Goal: Task Accomplishment & Management: Use online tool/utility

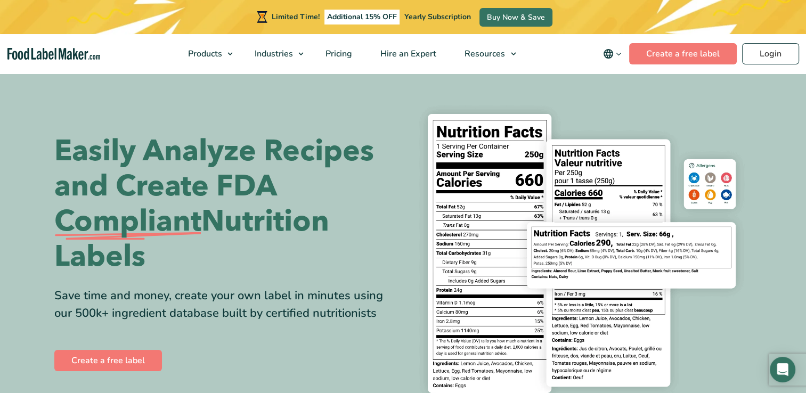
click at [767, 14] on div "Limited Time! Additional 15% OFF Yearly Subscription Buy Now & Save" at bounding box center [403, 17] width 806 height 34
click at [774, 54] on link "Login" at bounding box center [770, 53] width 57 height 21
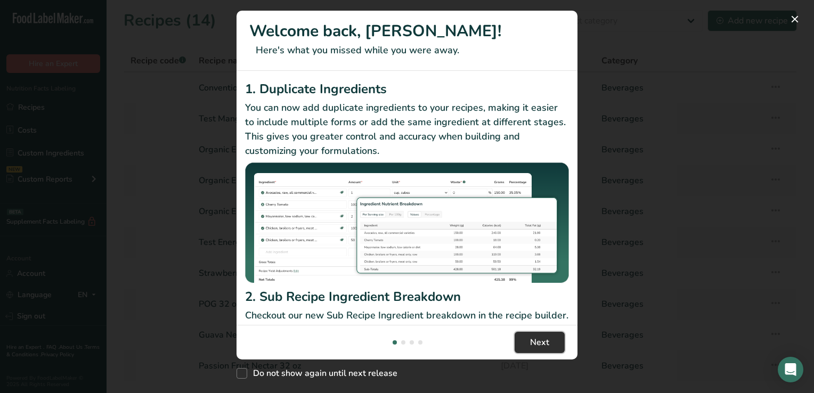
click at [544, 343] on span "Next" at bounding box center [539, 342] width 19 height 13
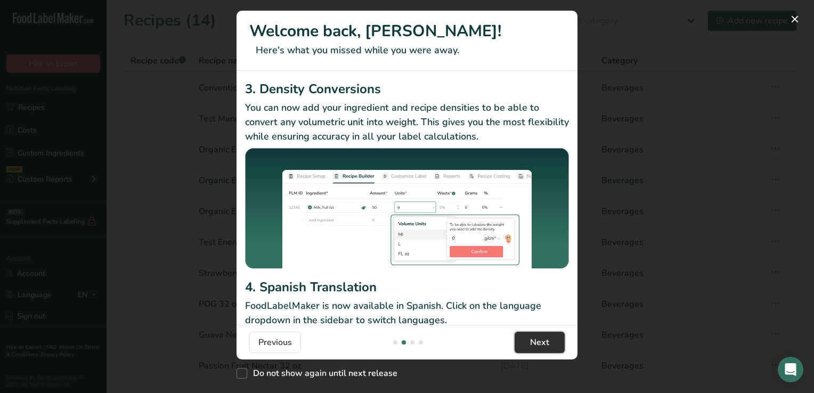
click at [544, 343] on span "Next" at bounding box center [539, 342] width 19 height 13
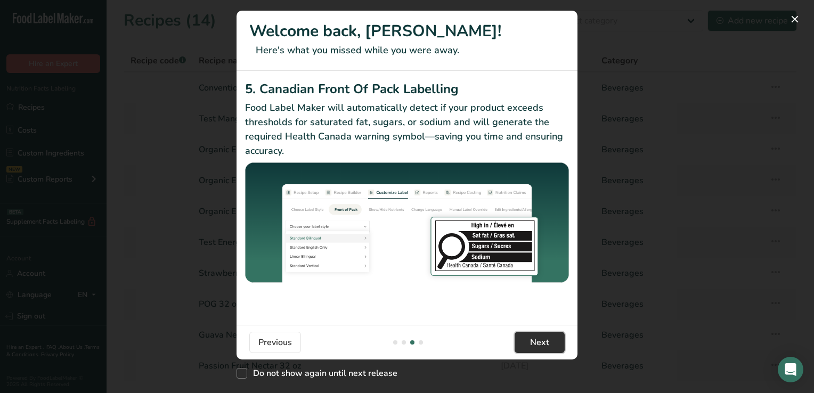
click at [544, 343] on span "Next" at bounding box center [539, 342] width 19 height 13
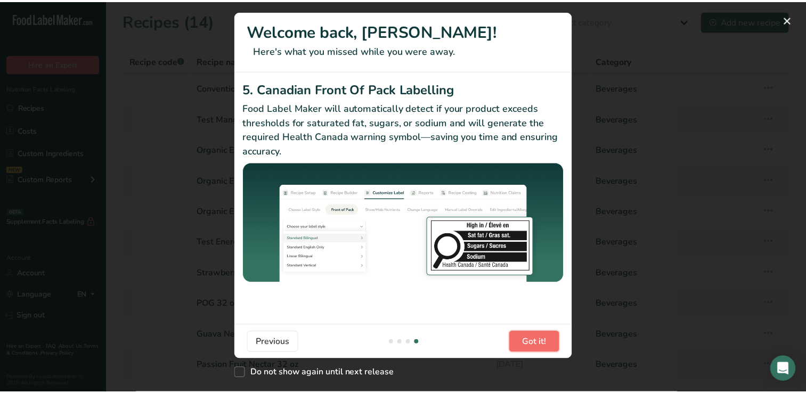
scroll to position [0, 1023]
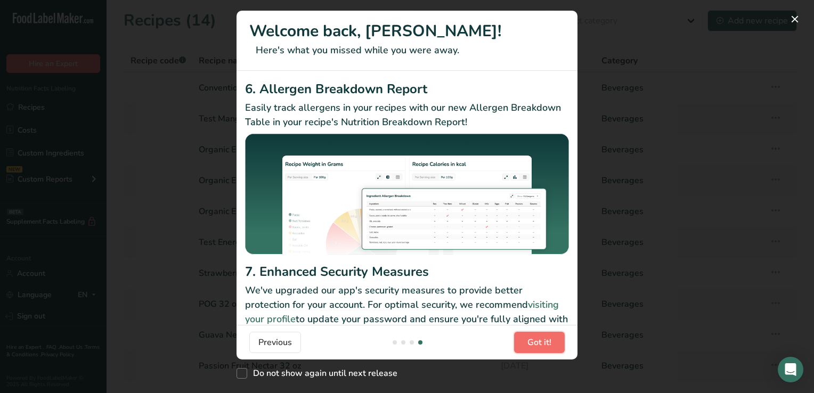
click at [544, 343] on span "Got it!" at bounding box center [539, 342] width 24 height 13
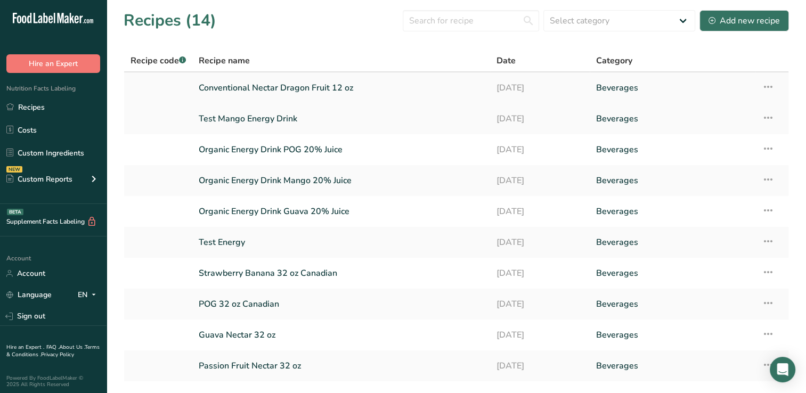
click at [314, 88] on link "Conventional Nectar Dragon Fruit 12 oz" at bounding box center [341, 88] width 285 height 22
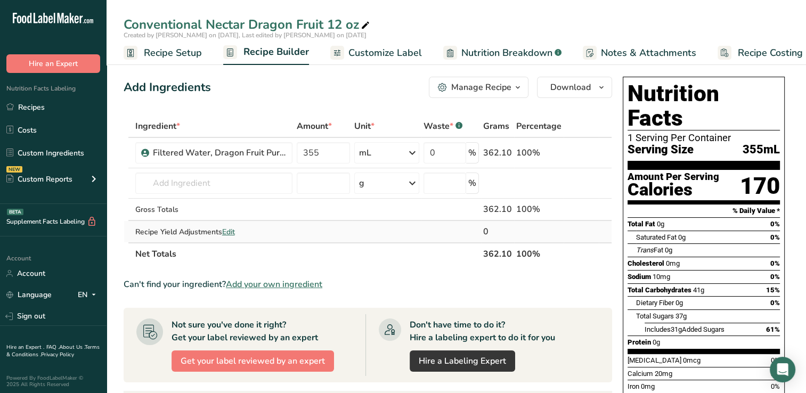
drag, startPoint x: 814, startPoint y: 189, endPoint x: 582, endPoint y: 225, distance: 234.0
click at [582, 225] on td at bounding box center [581, 231] width 35 height 21
drag, startPoint x: 810, startPoint y: 387, endPoint x: 566, endPoint y: 267, distance: 271.6
click at [566, 267] on section "Ingredient * Amount * Unit * Waste * .a-a{fill:#347362;}.b-a{fill:#fff;} Grams …" at bounding box center [368, 376] width 489 height 522
drag, startPoint x: 809, startPoint y: 229, endPoint x: 566, endPoint y: 288, distance: 249.5
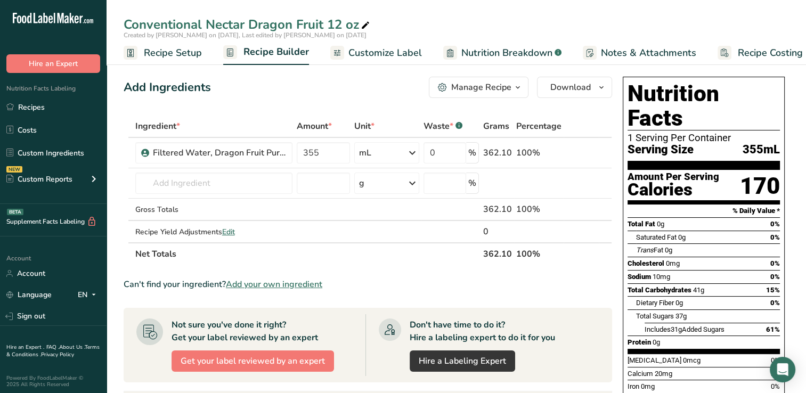
click at [566, 288] on div "Can't find your ingredient? Add your own ingredient" at bounding box center [368, 284] width 489 height 13
click at [499, 86] on div "Manage Recipe" at bounding box center [481, 87] width 60 height 13
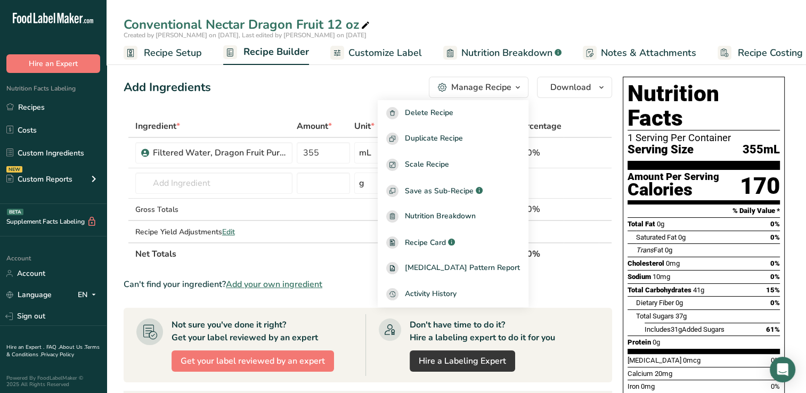
click at [305, 96] on div "Add Ingredients Manage Recipe Delete Recipe Duplicate Recipe Scale Recipe Save …" at bounding box center [368, 87] width 489 height 21
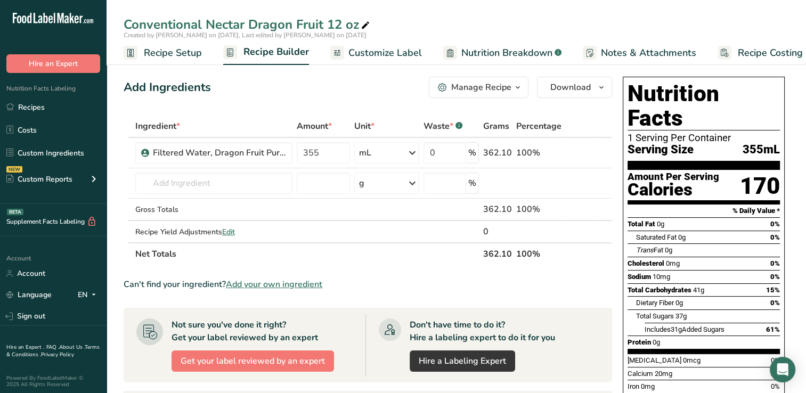
click at [379, 50] on span "Customize Label" at bounding box center [385, 53] width 74 height 14
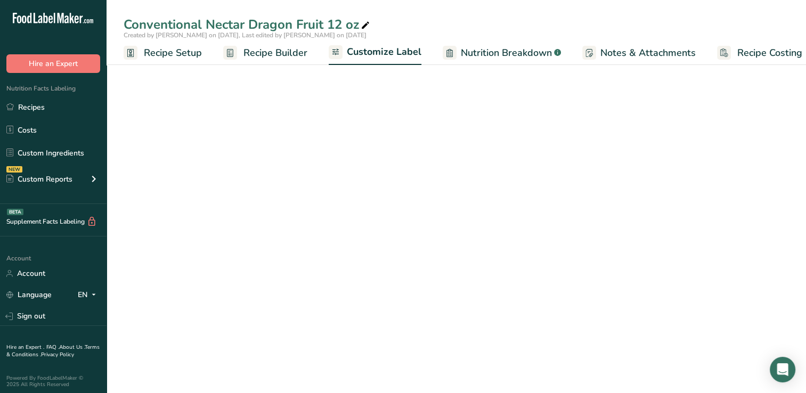
scroll to position [0, 13]
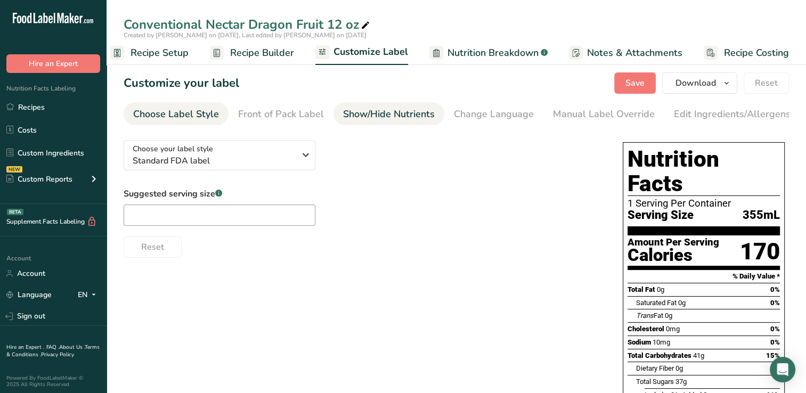
click at [381, 112] on div "Show/Hide Nutrients" at bounding box center [389, 114] width 92 height 14
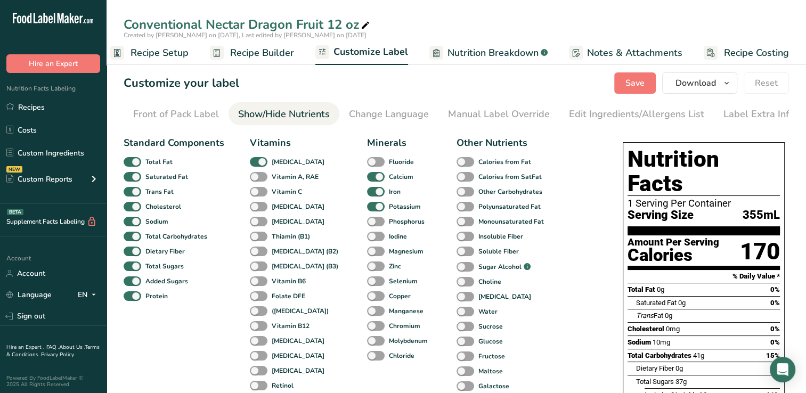
scroll to position [0, 109]
click at [255, 191] on span at bounding box center [259, 192] width 18 height 10
click at [255, 191] on input "Vitamin C" at bounding box center [253, 191] width 7 height 7
checkbox input "true"
click at [641, 83] on span "Save" at bounding box center [634, 83] width 19 height 13
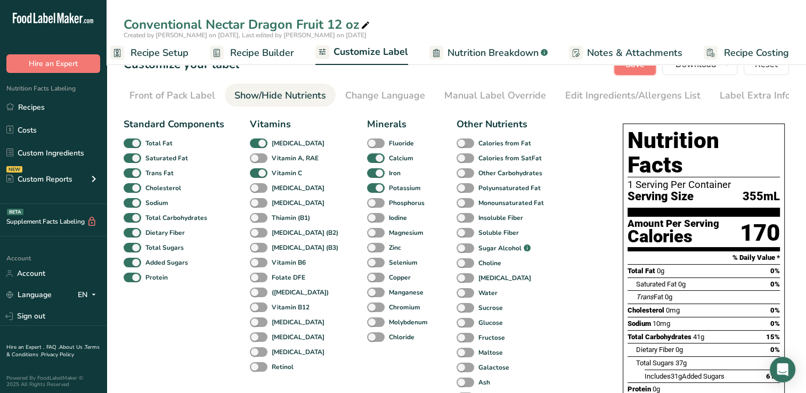
scroll to position [20, 0]
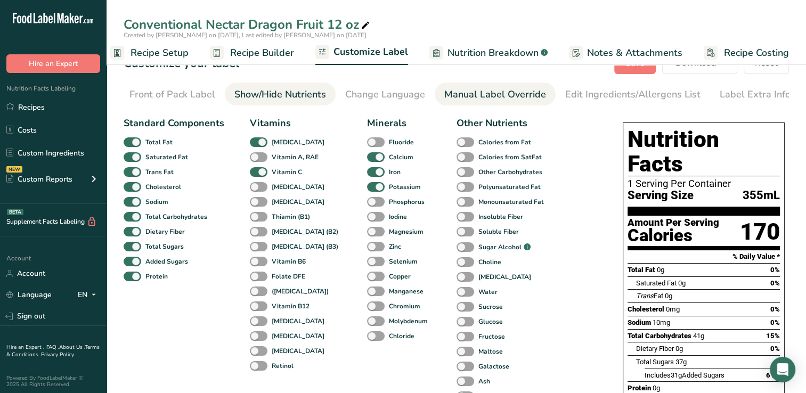
click at [504, 94] on div "Manual Label Override" at bounding box center [495, 94] width 102 height 14
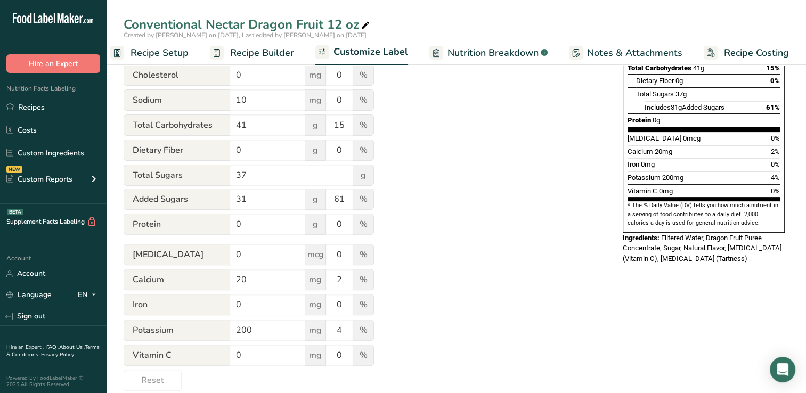
scroll to position [289, 0]
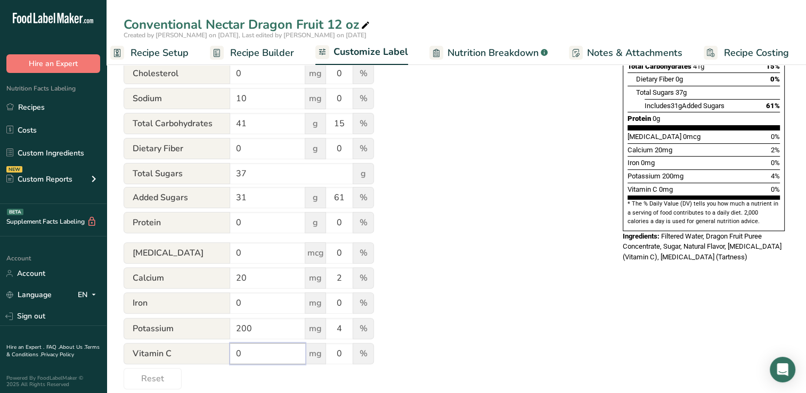
click at [249, 354] on input "0" at bounding box center [267, 353] width 75 height 21
type input "135"
click at [347, 357] on input "0" at bounding box center [339, 353] width 27 height 21
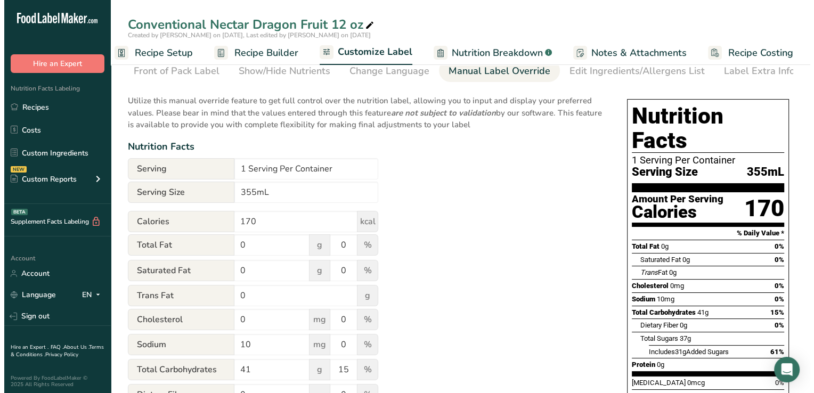
scroll to position [0, 0]
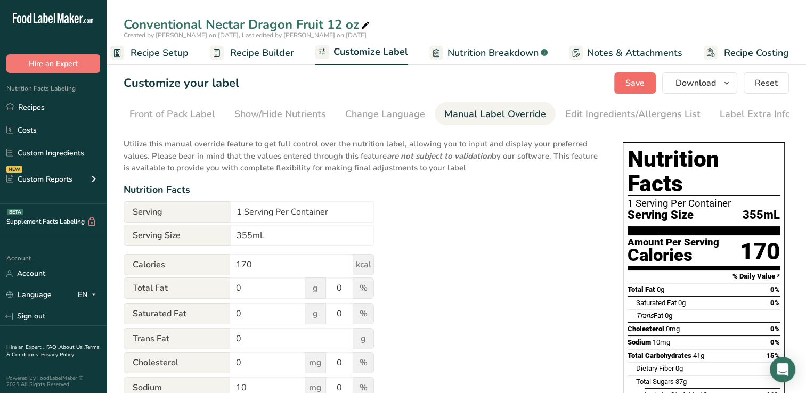
type input "150"
click at [642, 79] on span "Save" at bounding box center [634, 83] width 19 height 13
click at [688, 83] on span "Download" at bounding box center [696, 83] width 40 height 13
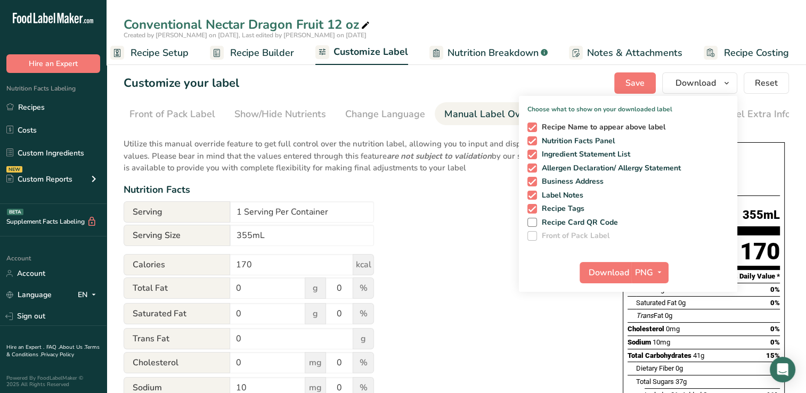
click at [533, 127] on span at bounding box center [532, 128] width 10 height 10
click at [533, 127] on input "Recipe Name to appear above label" at bounding box center [530, 127] width 7 height 7
checkbox input "false"
click at [532, 164] on span at bounding box center [532, 169] width 10 height 10
click at [532, 165] on input "Allergen Declaration/ Allergy Statement" at bounding box center [530, 168] width 7 height 7
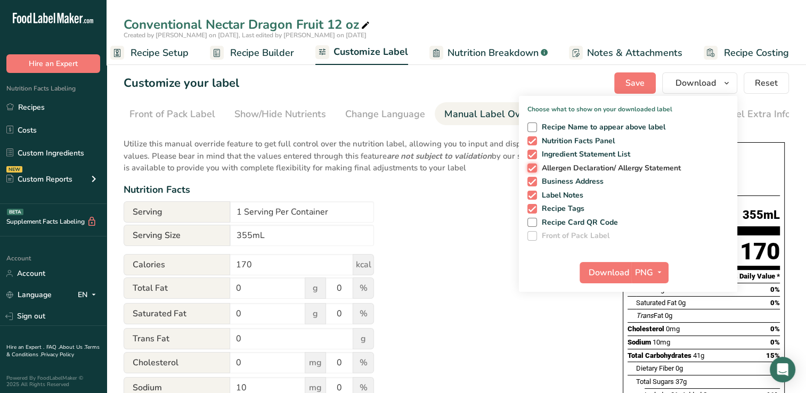
checkbox input "false"
click at [531, 177] on span at bounding box center [532, 182] width 10 height 10
click at [531, 178] on input "Business Address" at bounding box center [530, 181] width 7 height 7
checkbox input "false"
click at [533, 193] on span at bounding box center [532, 196] width 10 height 10
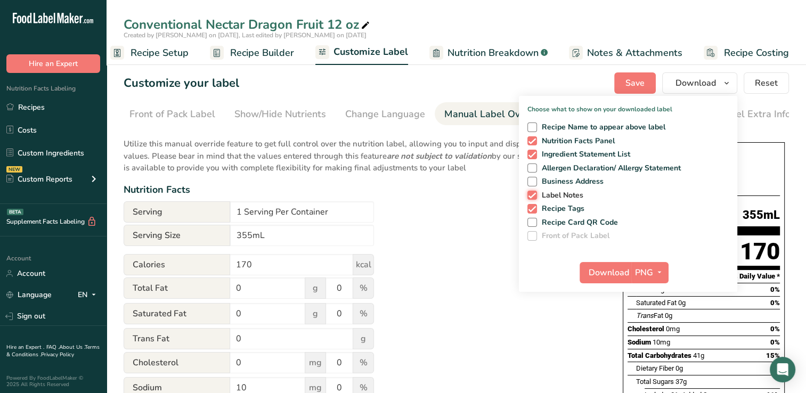
click at [533, 193] on input "Label Notes" at bounding box center [530, 195] width 7 height 7
checkbox input "false"
click at [533, 208] on span at bounding box center [532, 209] width 10 height 10
click at [533, 208] on input "Recipe Tags" at bounding box center [530, 208] width 7 height 7
checkbox input "false"
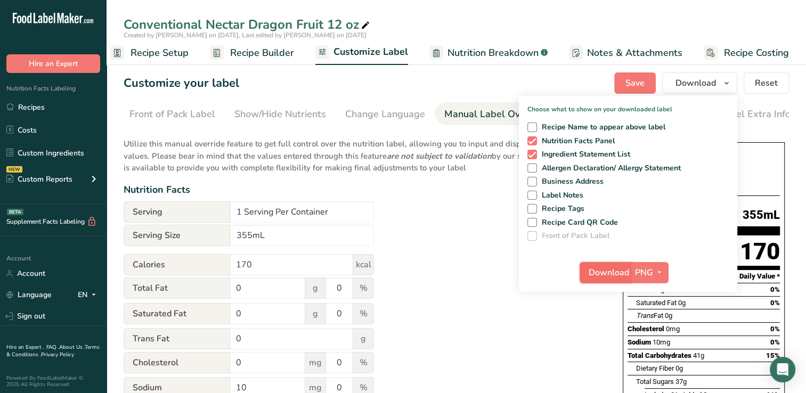
click at [612, 270] on span "Download" at bounding box center [609, 272] width 40 height 13
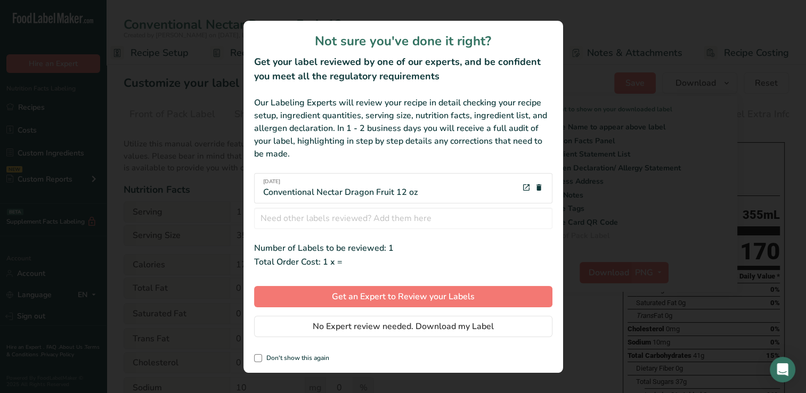
scroll to position [0, 5]
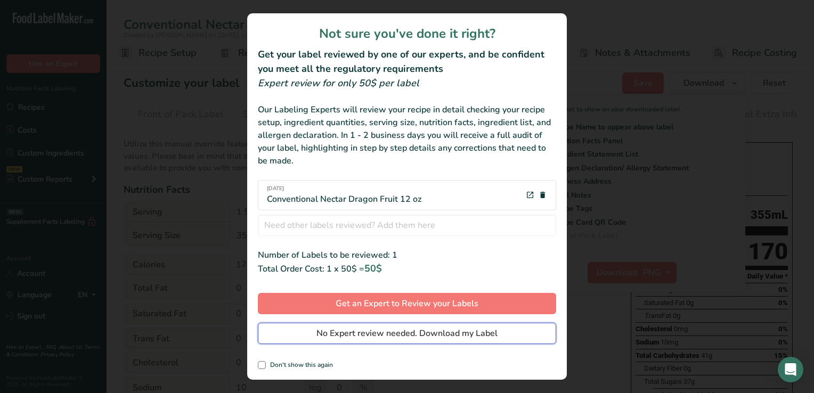
click at [361, 328] on span "No Expert review needed. Download my Label" at bounding box center [406, 333] width 181 height 13
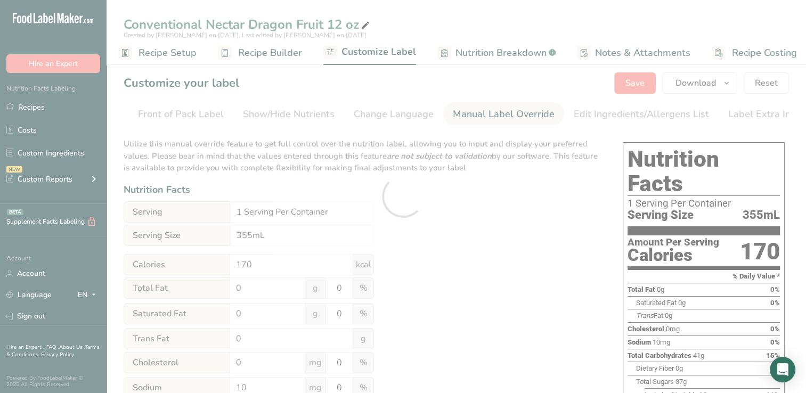
scroll to position [0, 0]
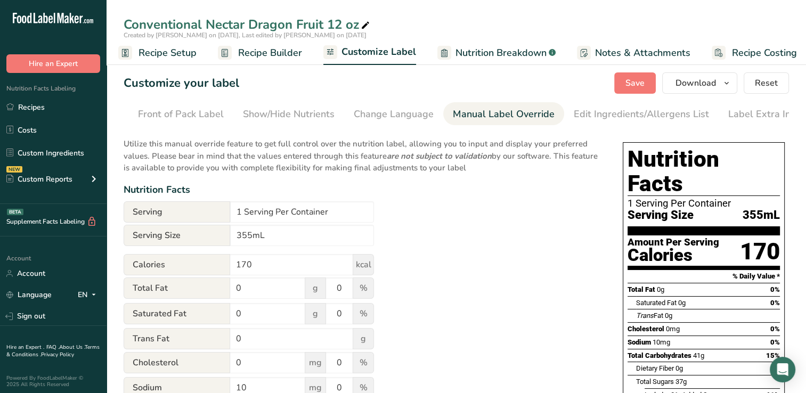
click at [474, 18] on div "Conventional Nectar Dragon Fruit 12 oz" at bounding box center [457, 24] width 700 height 19
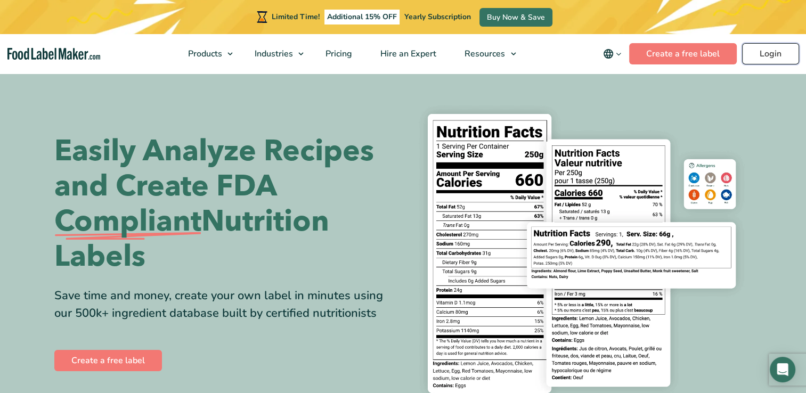
click at [776, 52] on link "Login" at bounding box center [770, 53] width 57 height 21
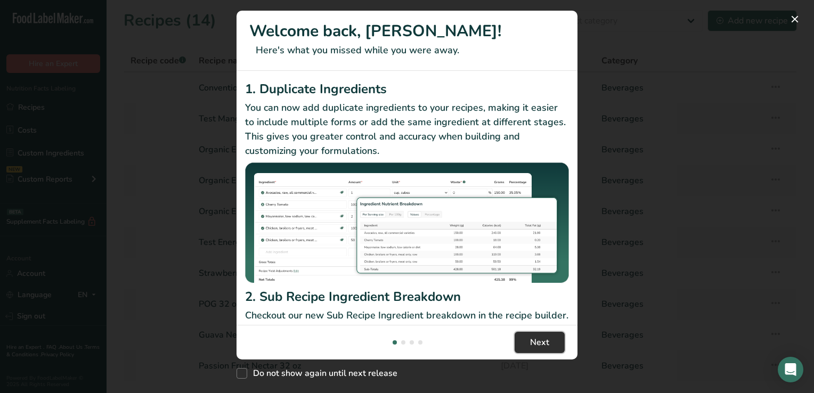
click at [543, 345] on span "Next" at bounding box center [539, 342] width 19 height 13
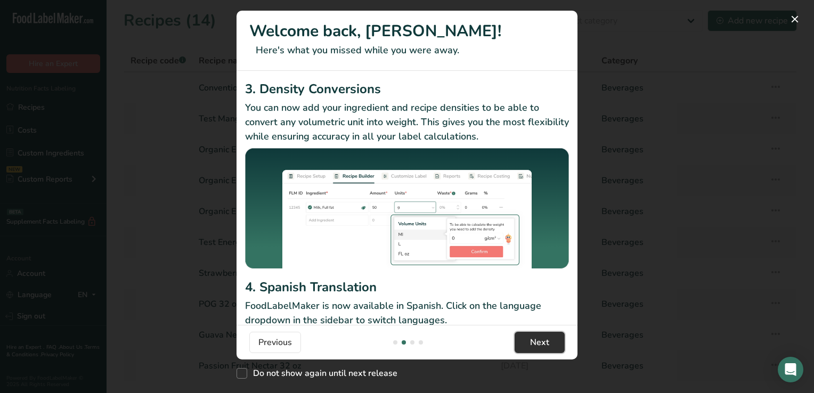
click at [539, 339] on span "Next" at bounding box center [539, 342] width 19 height 13
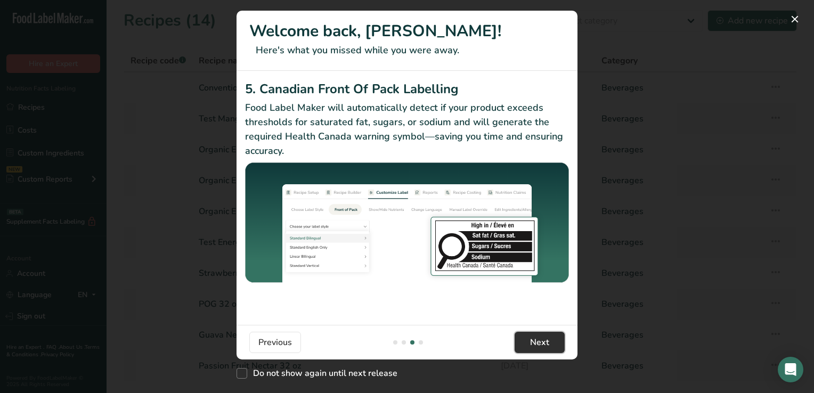
click at [539, 339] on span "Next" at bounding box center [539, 342] width 19 height 13
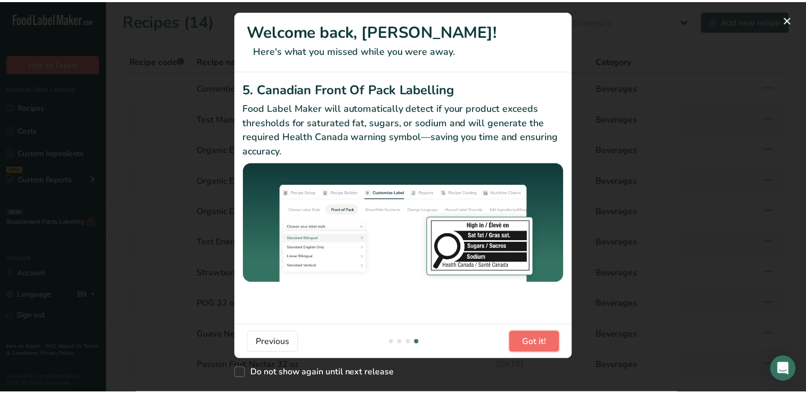
scroll to position [0, 1023]
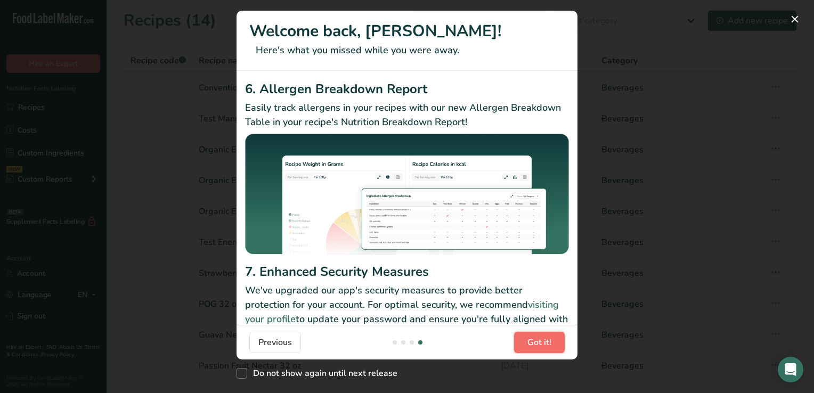
click at [539, 339] on span "Got it!" at bounding box center [539, 342] width 24 height 13
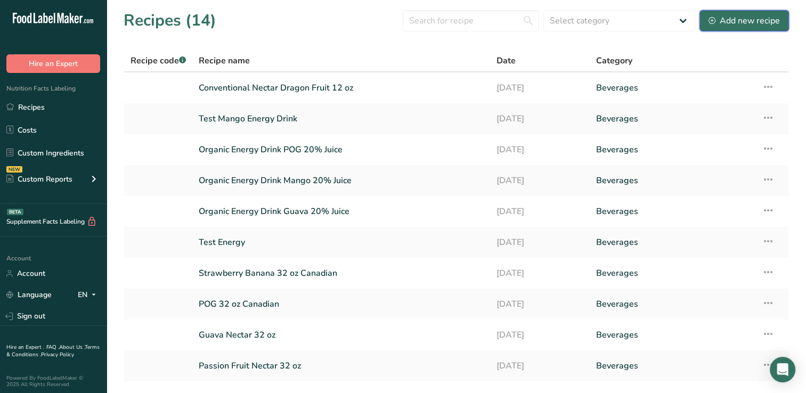
click at [738, 18] on div "Add new recipe" at bounding box center [744, 20] width 71 height 13
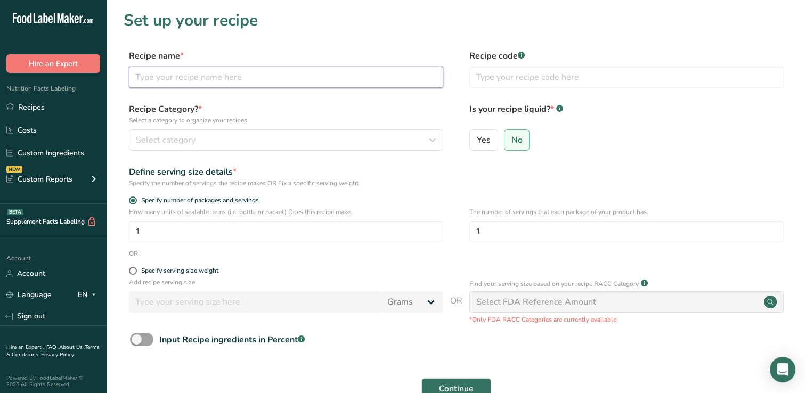
click at [166, 78] on input "text" at bounding box center [286, 77] width 314 height 21
type input "Conventional Nectar Guava 12 oz"
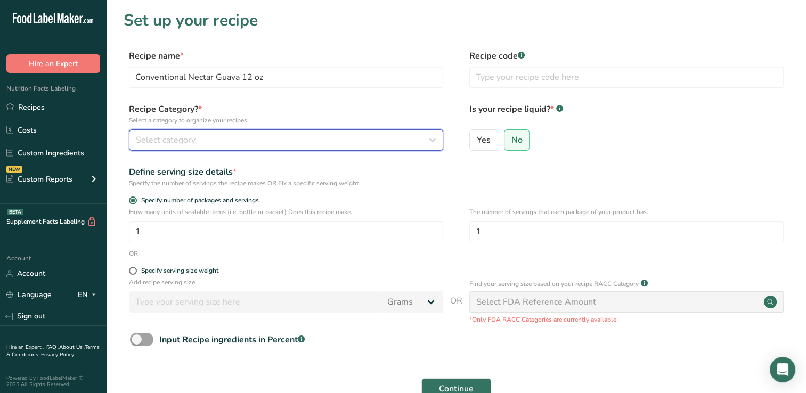
click at [433, 140] on icon "button" at bounding box center [432, 140] width 13 height 19
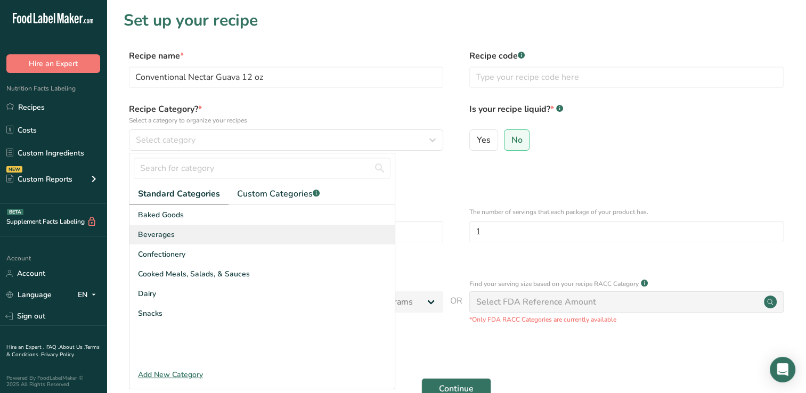
click at [164, 234] on span "Beverages" at bounding box center [156, 234] width 37 height 11
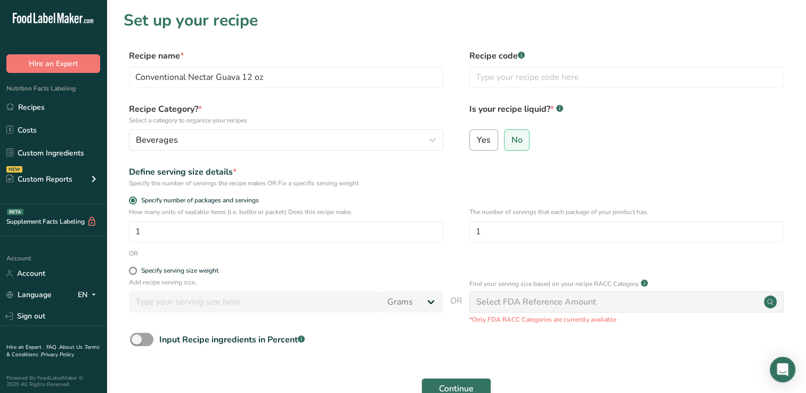
drag, startPoint x: 486, startPoint y: 134, endPoint x: 479, endPoint y: 141, distance: 9.8
click at [479, 141] on span "Yes" at bounding box center [484, 140] width 14 height 11
click at [477, 141] on input "Yes" at bounding box center [473, 139] width 7 height 7
radio input "true"
radio input "false"
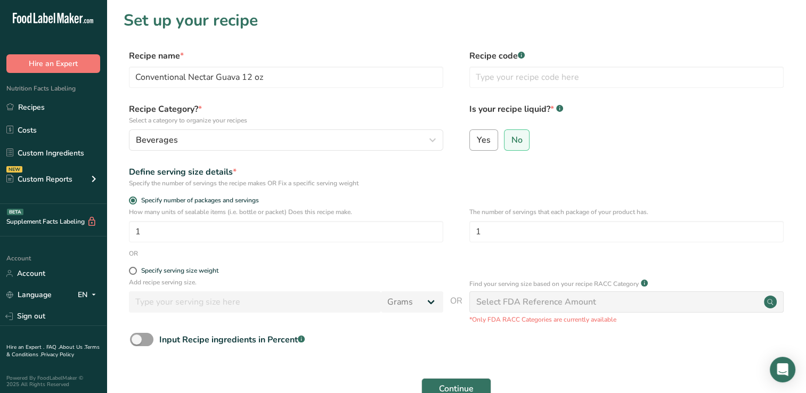
select select "22"
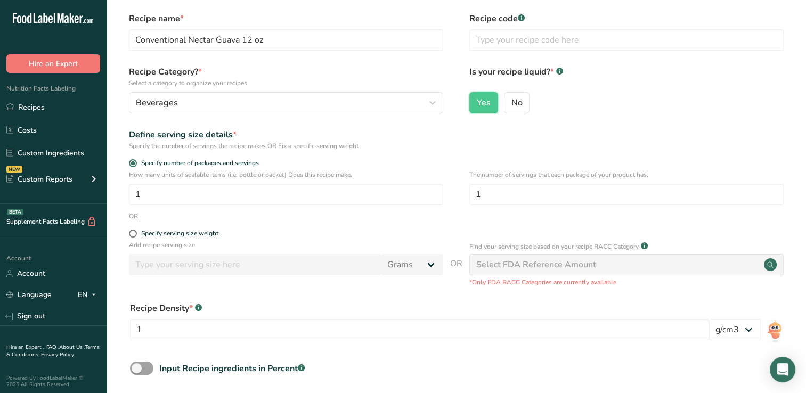
scroll to position [65, 0]
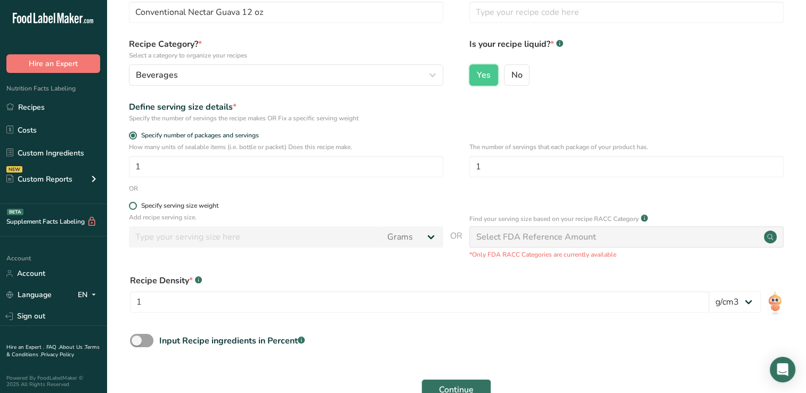
click at [131, 205] on span at bounding box center [133, 206] width 8 height 8
click at [131, 205] on input "Specify serving size weight" at bounding box center [132, 205] width 7 height 7
radio input "true"
radio input "false"
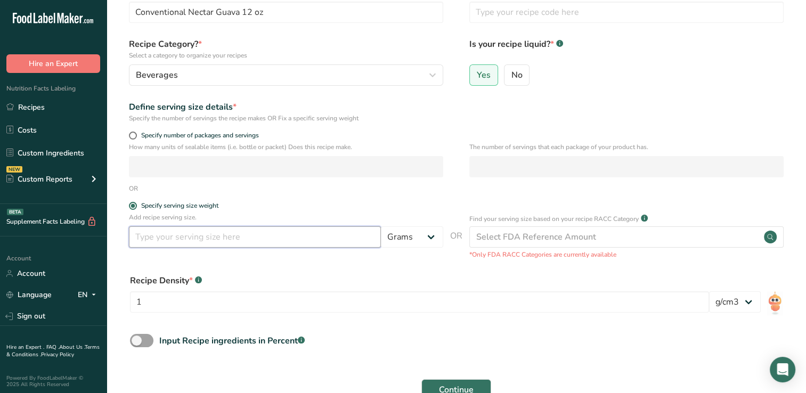
click at [161, 239] on input "number" at bounding box center [255, 236] width 252 height 21
type input "355"
click at [434, 235] on select "Grams kg mg mcg lb oz l mL fl oz tbsp tsp cup qt gallon" at bounding box center [412, 236] width 62 height 21
select select "17"
click at [381, 226] on select "Grams kg mg mcg lb oz l mL fl oz tbsp tsp cup qt gallon" at bounding box center [412, 236] width 62 height 21
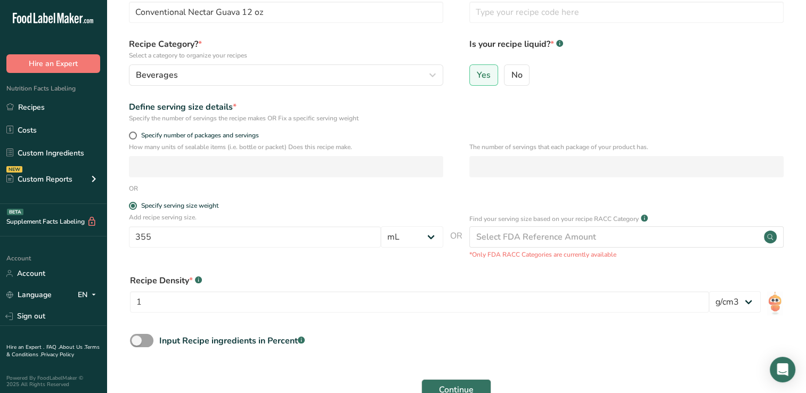
click at [478, 269] on div "Recipe Density * .a-a{fill:#347362;}.b-a{fill:#fff;} 1 lb/ft3 g/cm3" at bounding box center [456, 297] width 665 height 58
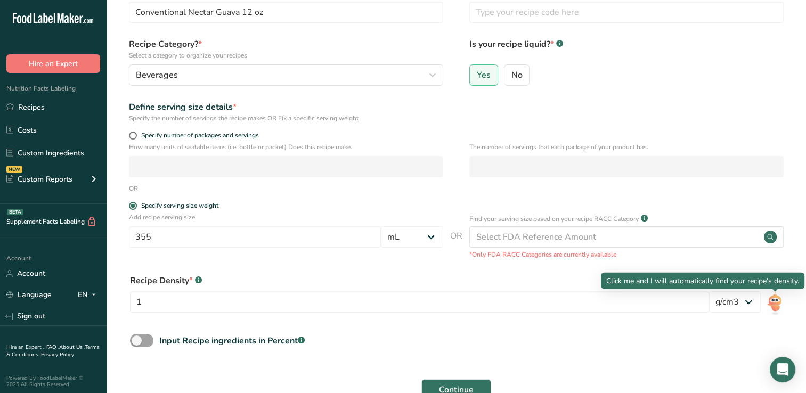
click at [778, 303] on img at bounding box center [774, 303] width 15 height 24
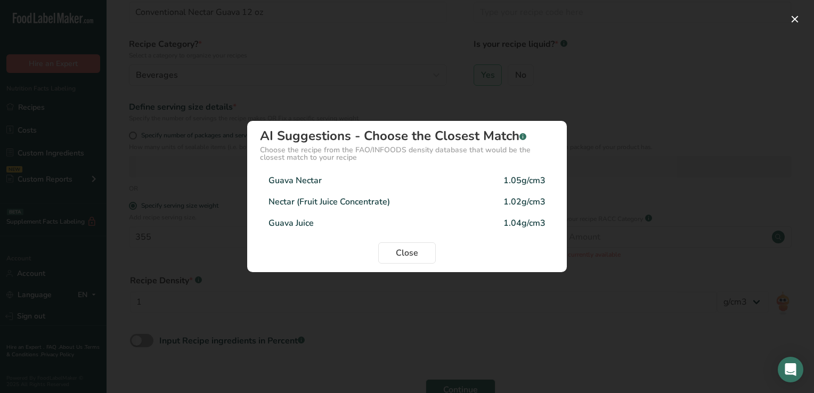
click at [327, 180] on div "Guava Nectar 1.05g/cm3" at bounding box center [407, 180] width 294 height 21
type input "1.05"
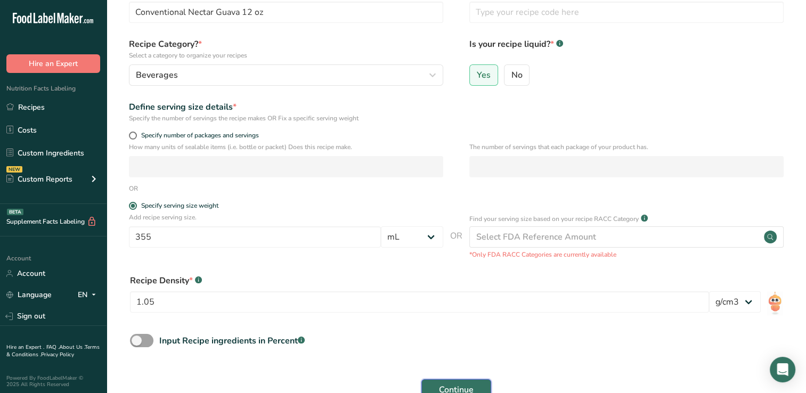
click at [456, 385] on span "Continue" at bounding box center [456, 390] width 35 height 13
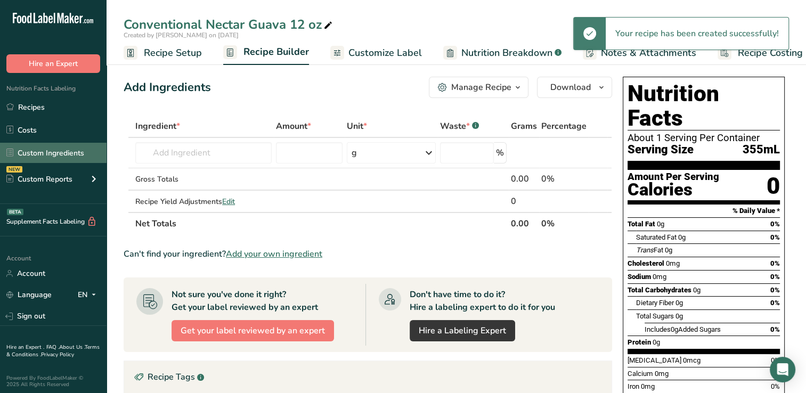
click at [37, 152] on link "Custom Ingredients" at bounding box center [53, 153] width 107 height 20
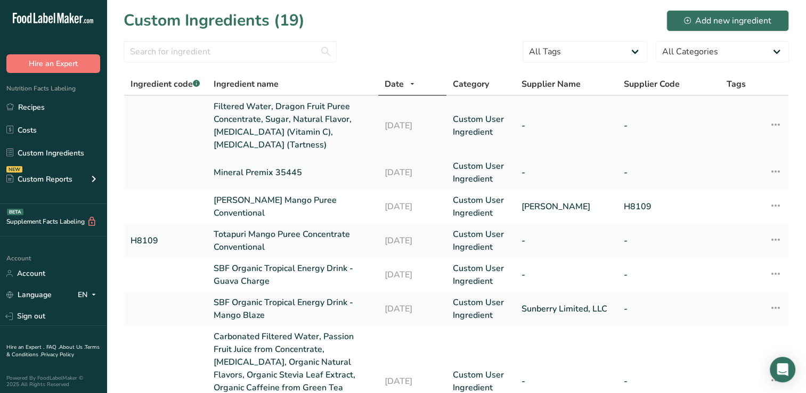
click at [239, 123] on link "Filtered Water, Dragon Fruit Puree Concentrate, Sugar, Natural Flavor, [MEDICAL…" at bounding box center [293, 125] width 158 height 51
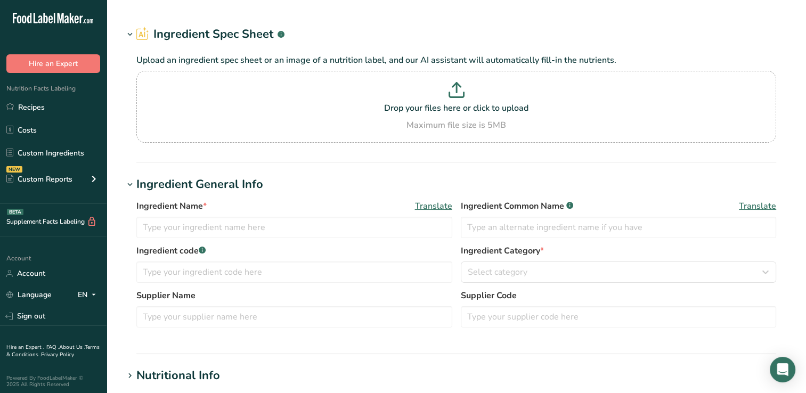
type input "Filtered Water, Dragon Fruit Puree Concentrate, Sugar, Natural Flavor, [MEDICAL…"
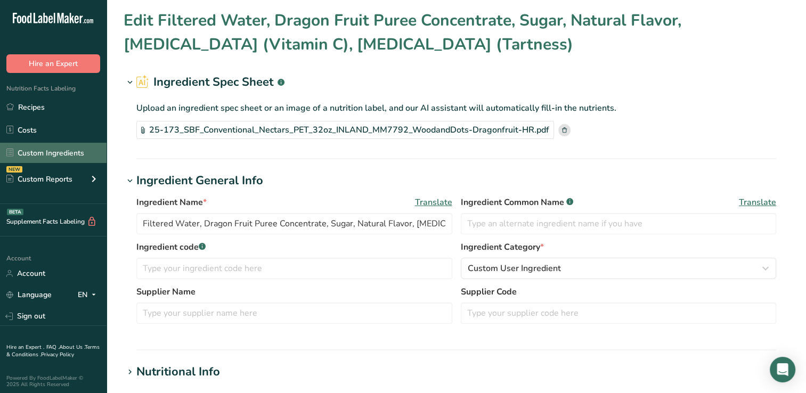
click at [36, 150] on link "Custom Ingredients" at bounding box center [53, 153] width 107 height 20
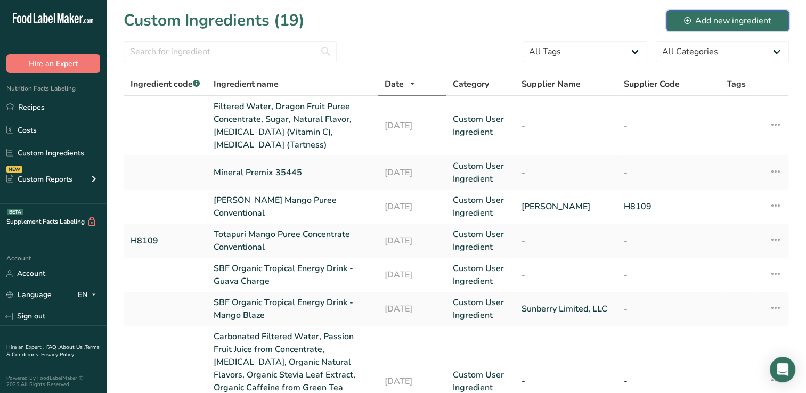
click at [726, 17] on div "Add new ingredient" at bounding box center [727, 20] width 87 height 13
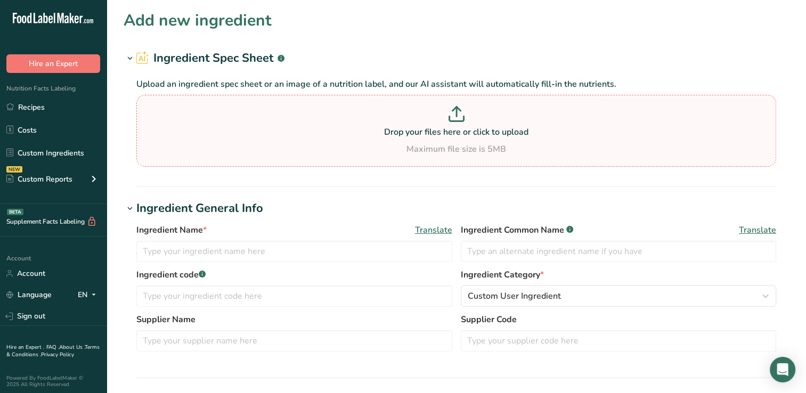
click at [454, 114] on icon at bounding box center [457, 114] width 16 height 16
click at [454, 114] on input "Drop your files here or click to upload Maximum file size is 5MB" at bounding box center [456, 131] width 640 height 72
type input "C:\fakepath\25-173_SBF_Conventional_Nectars_PET_32oz_INLAND_MM7792_WoodandDots-…"
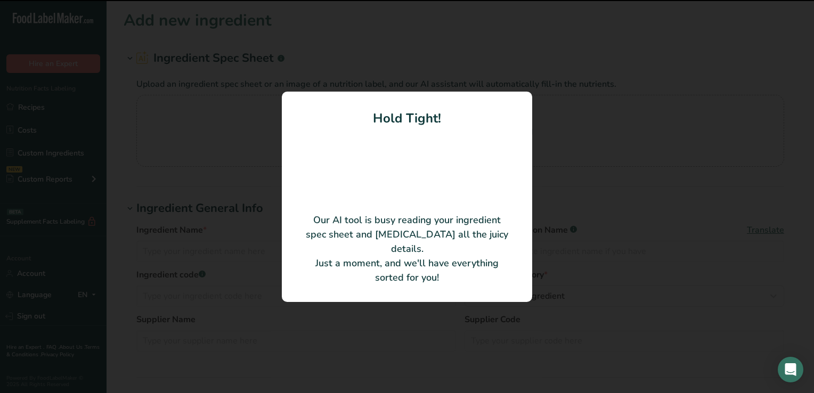
type input "Guava Nectar"
type input "Sunberry Limited, LLC"
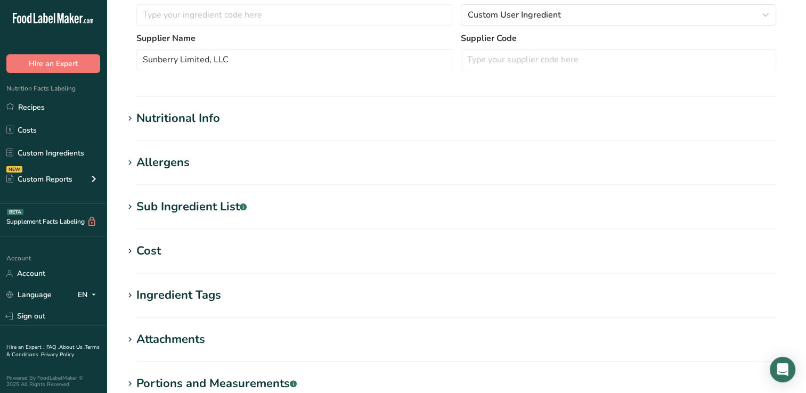
scroll to position [128, 0]
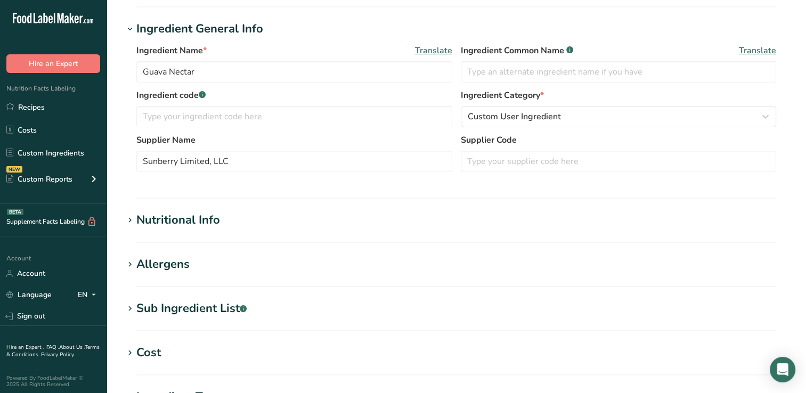
click at [181, 219] on div "Nutritional Info" at bounding box center [178, 221] width 84 height 18
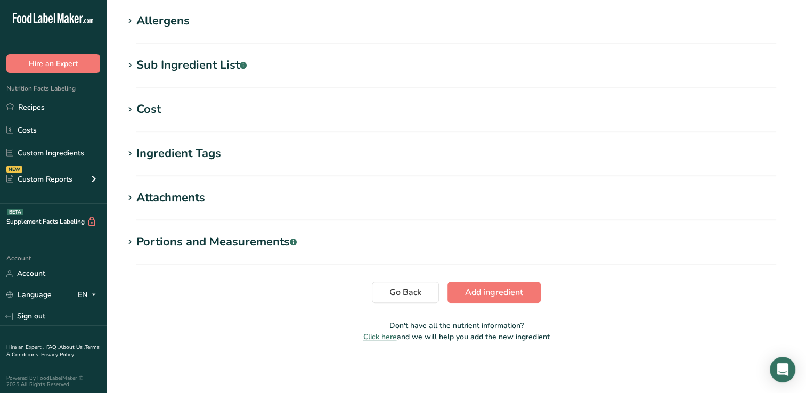
scroll to position [0, 0]
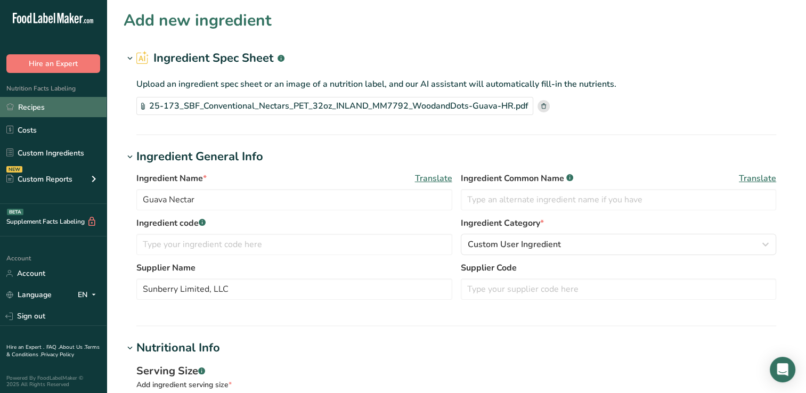
click at [37, 107] on link "Recipes" at bounding box center [53, 107] width 107 height 20
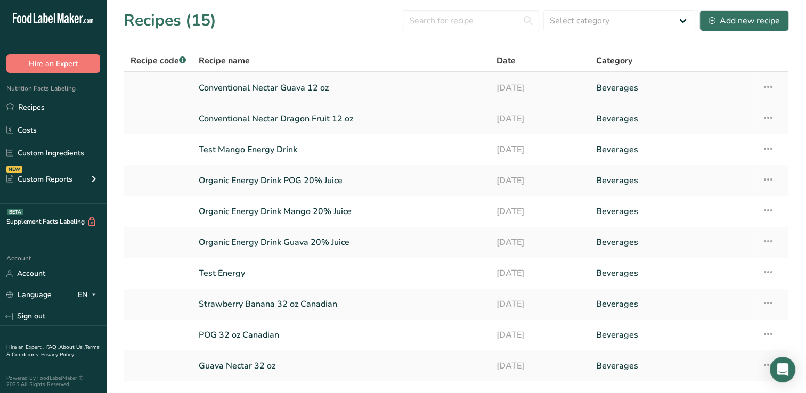
click at [262, 86] on link "Conventional Nectar Guava 12 oz" at bounding box center [341, 88] width 285 height 22
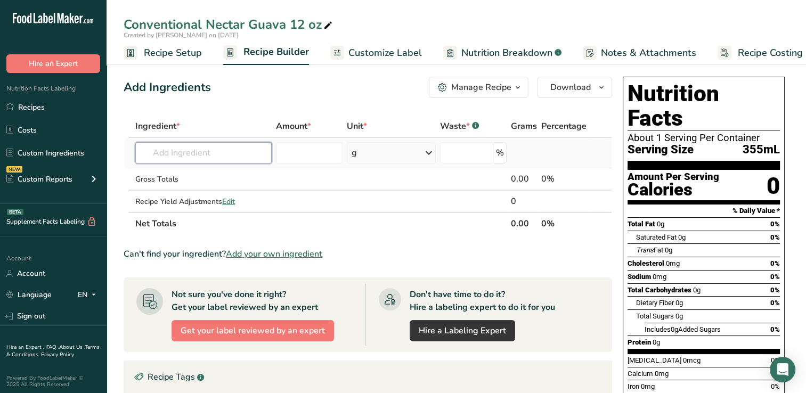
click at [157, 158] on input "text" at bounding box center [203, 152] width 136 height 21
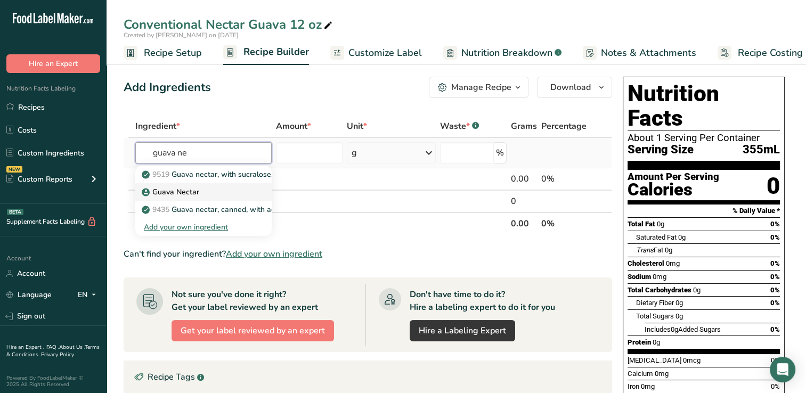
type input "guava ne"
click at [169, 190] on p "Guava Nectar" at bounding box center [171, 191] width 55 height 11
type input "Guava Nectar"
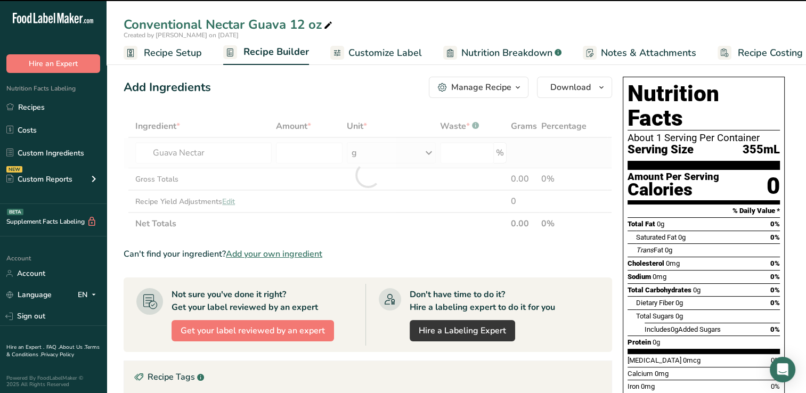
type input "0"
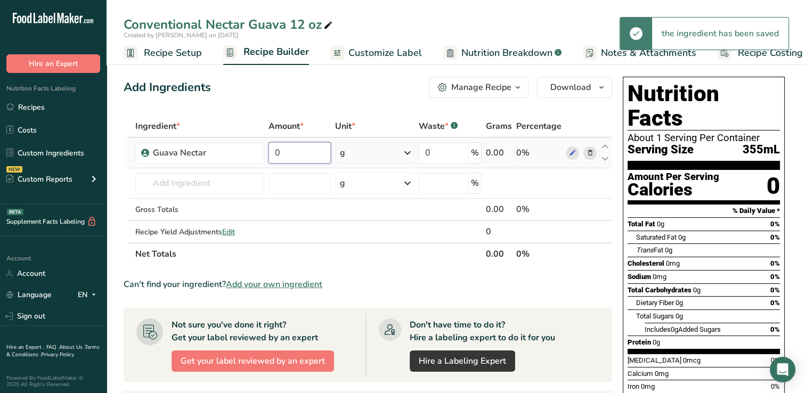
click at [289, 150] on input "0" at bounding box center [300, 152] width 62 height 21
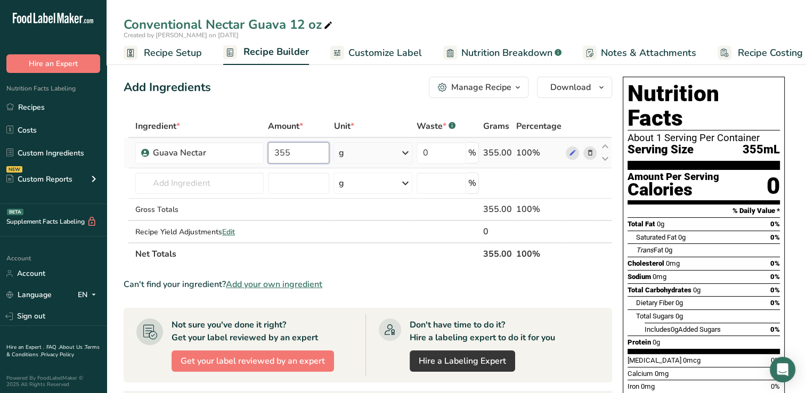
type input "355"
click at [407, 152] on div "Ingredient * Amount * Unit * Waste * .a-a{fill:#347362;}.b-a{fill:#fff;} Grams …" at bounding box center [368, 190] width 489 height 150
click at [404, 150] on icon at bounding box center [405, 152] width 13 height 19
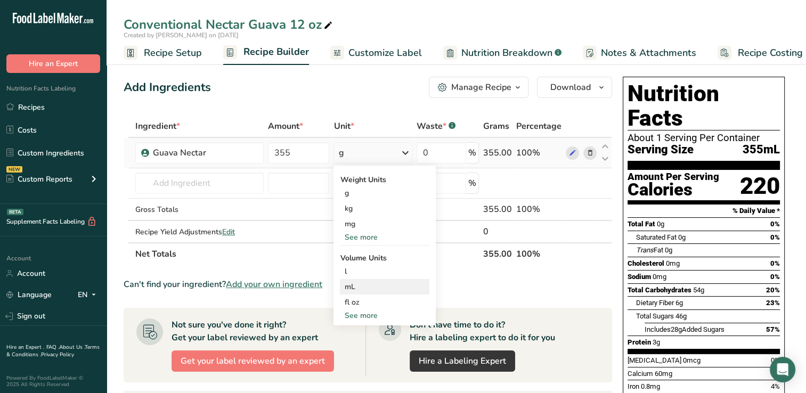
click at [354, 286] on div "mL" at bounding box center [384, 286] width 81 height 11
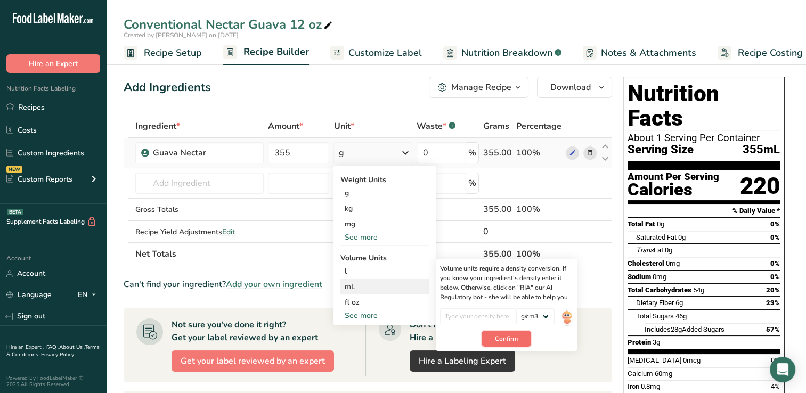
click at [515, 337] on span "Confirm" at bounding box center [506, 339] width 23 height 10
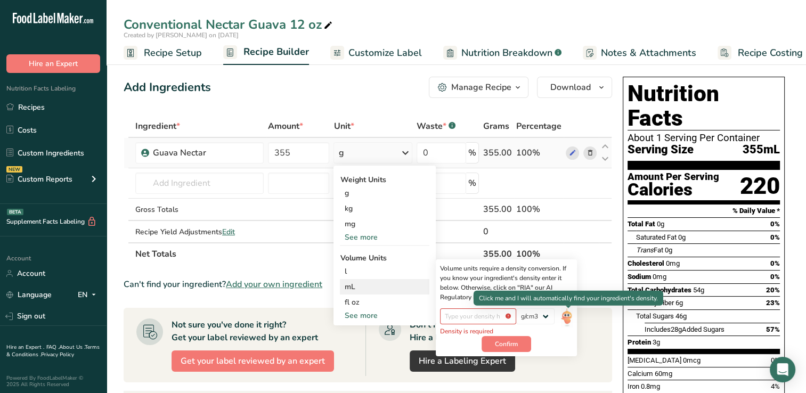
click at [567, 314] on img at bounding box center [567, 317] width 12 height 19
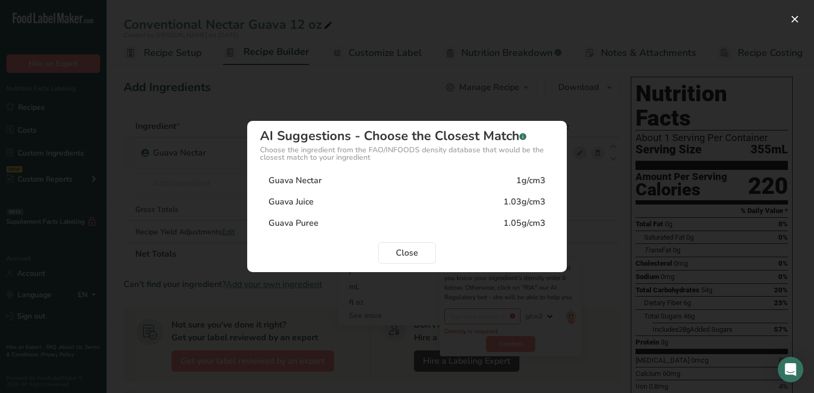
click at [429, 181] on div "Guava Nectar 1g/cm3" at bounding box center [407, 180] width 294 height 21
type input "1"
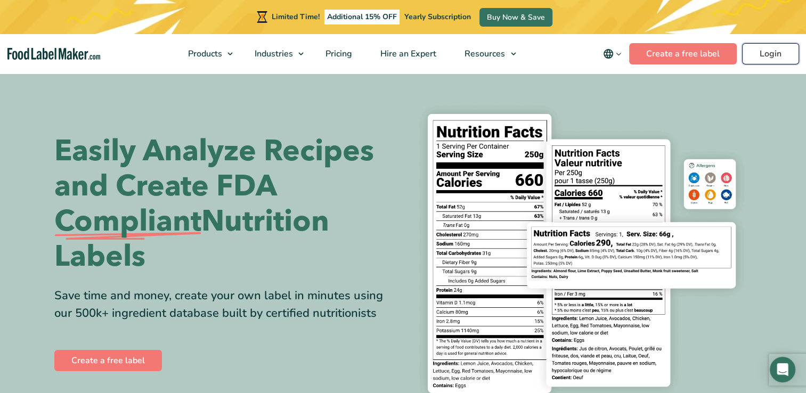
click at [769, 52] on link "Login" at bounding box center [770, 53] width 57 height 21
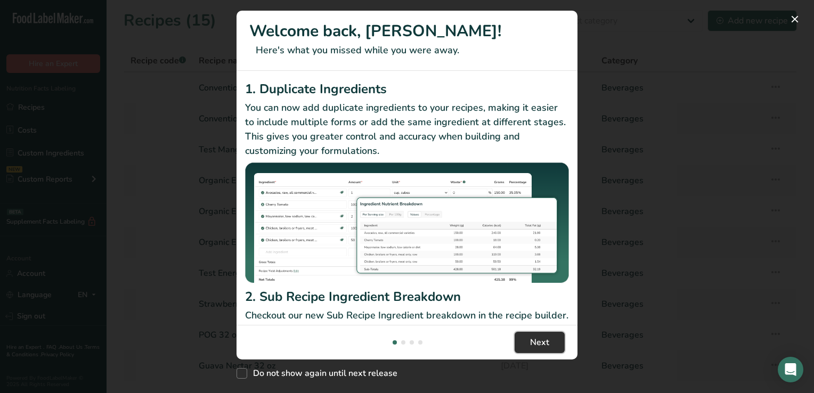
click at [541, 338] on span "Next" at bounding box center [539, 342] width 19 height 13
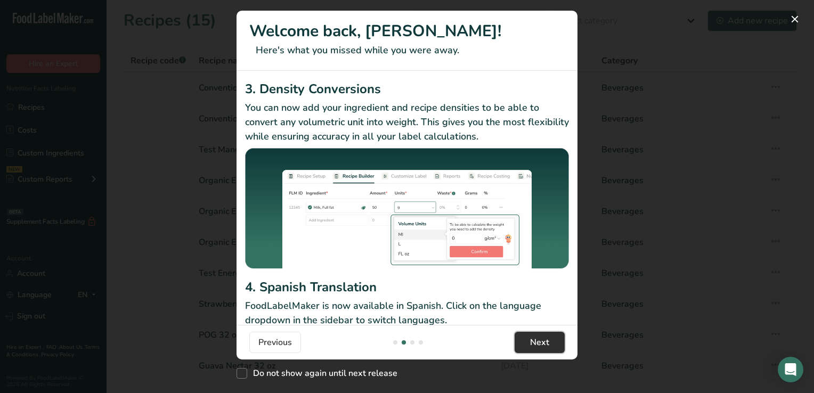
click at [541, 338] on span "Next" at bounding box center [539, 342] width 19 height 13
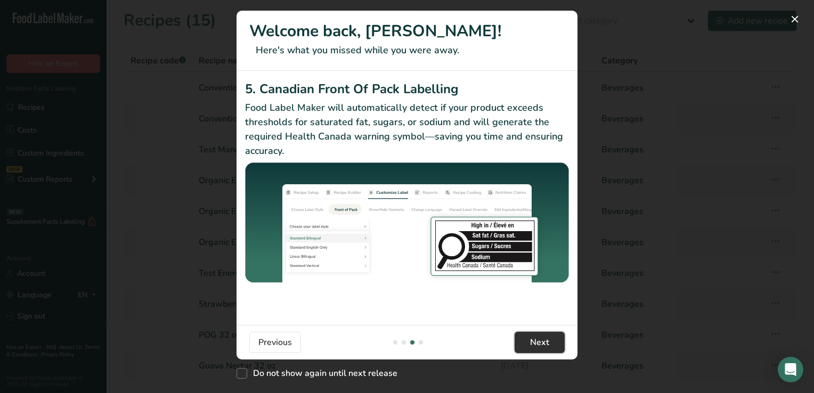
click at [541, 338] on span "Next" at bounding box center [539, 342] width 19 height 13
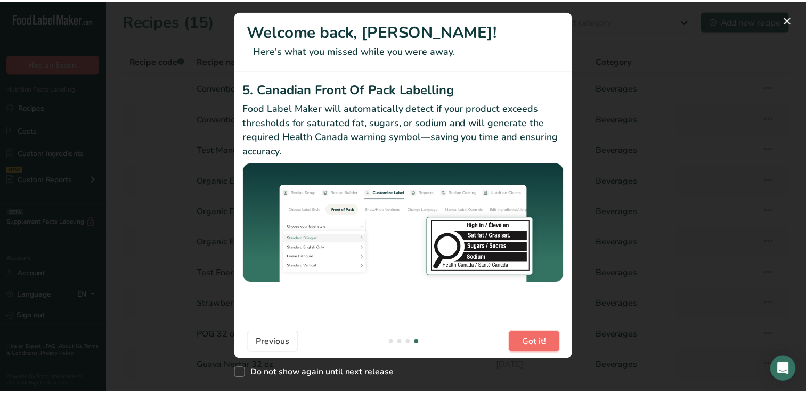
scroll to position [0, 1023]
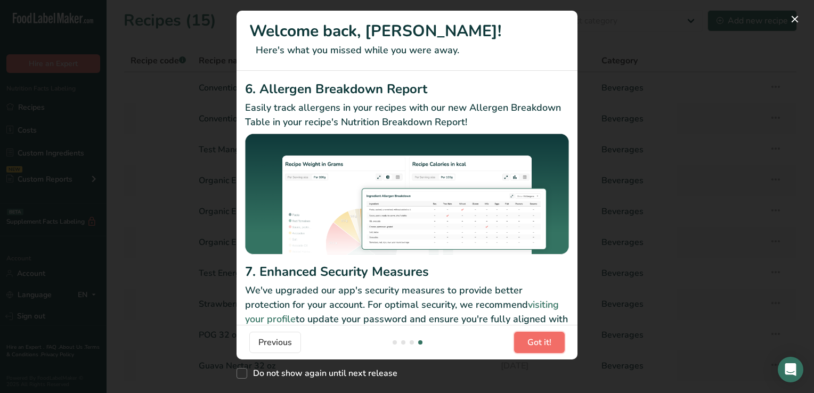
click at [541, 338] on span "Got it!" at bounding box center [539, 342] width 24 height 13
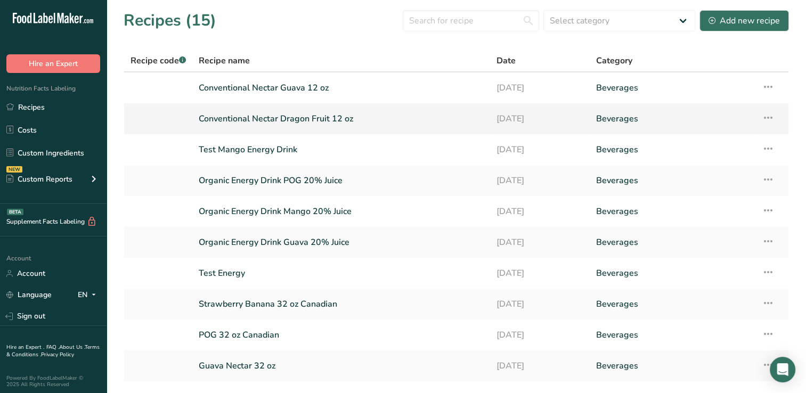
click at [310, 116] on link "Conventional Nectar Dragon Fruit 12 oz" at bounding box center [341, 119] width 285 height 22
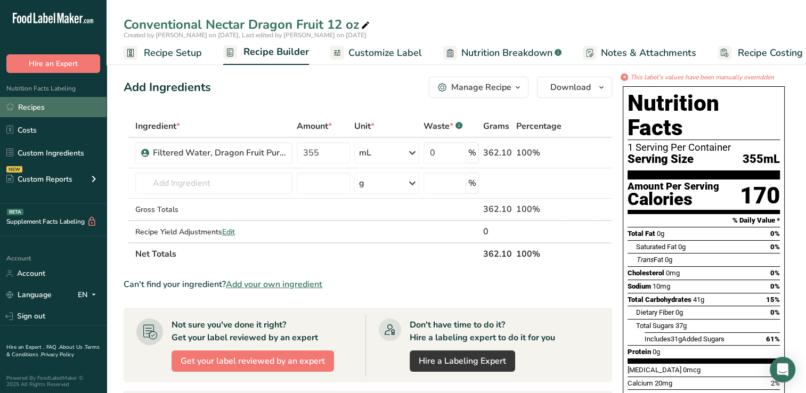
click at [34, 104] on link "Recipes" at bounding box center [53, 107] width 107 height 20
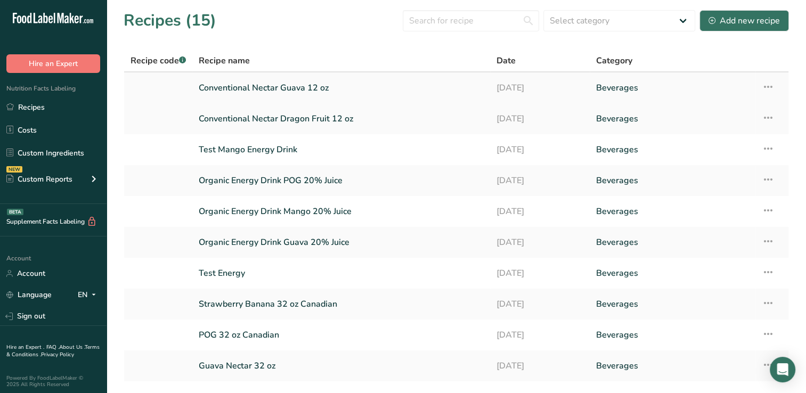
click at [301, 86] on link "Conventional Nectar Guava 12 oz" at bounding box center [341, 88] width 285 height 22
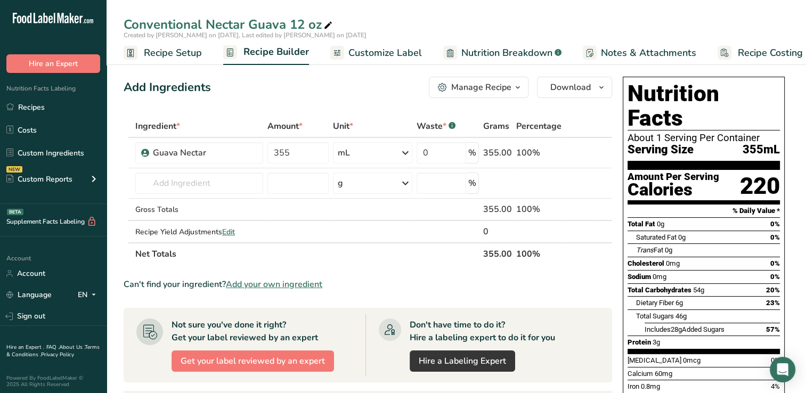
click at [381, 48] on span "Customize Label" at bounding box center [385, 53] width 74 height 14
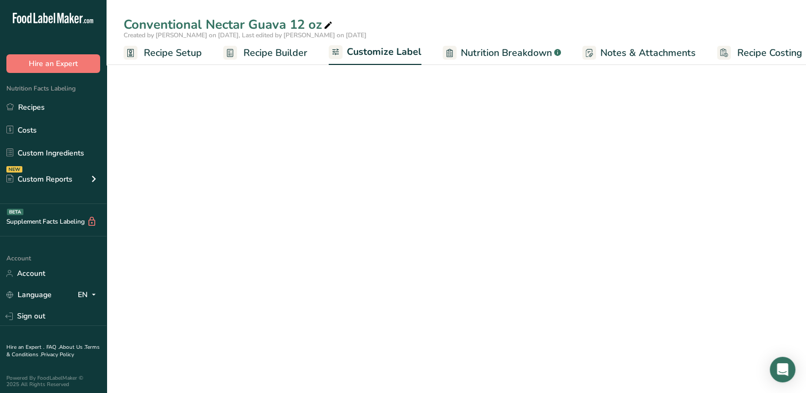
scroll to position [0, 13]
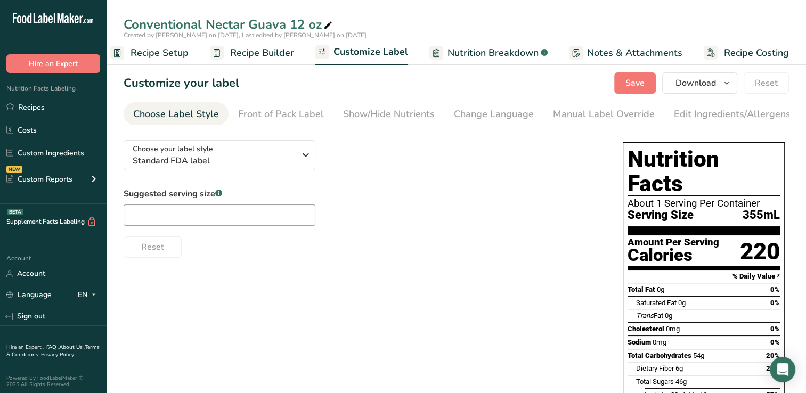
drag, startPoint x: 380, startPoint y: 112, endPoint x: 339, endPoint y: 163, distance: 65.9
click at [339, 163] on div "Choose your label style Standard FDA label USA (FDA) Standard FDA label Tabular…" at bounding box center [363, 195] width 478 height 126
click at [383, 111] on div "Show/Hide Nutrients" at bounding box center [389, 114] width 92 height 14
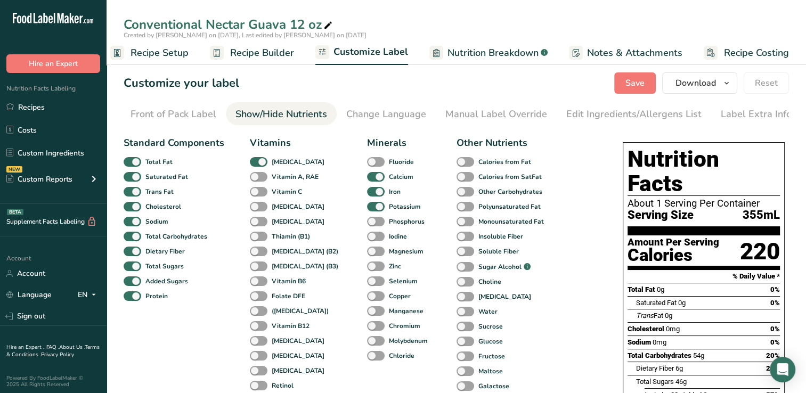
scroll to position [0, 109]
click at [254, 194] on span at bounding box center [259, 192] width 18 height 10
click at [254, 194] on input "Vitamin C" at bounding box center [253, 191] width 7 height 7
checkbox input "true"
click at [501, 112] on div "Manual Label Override" at bounding box center [495, 114] width 102 height 14
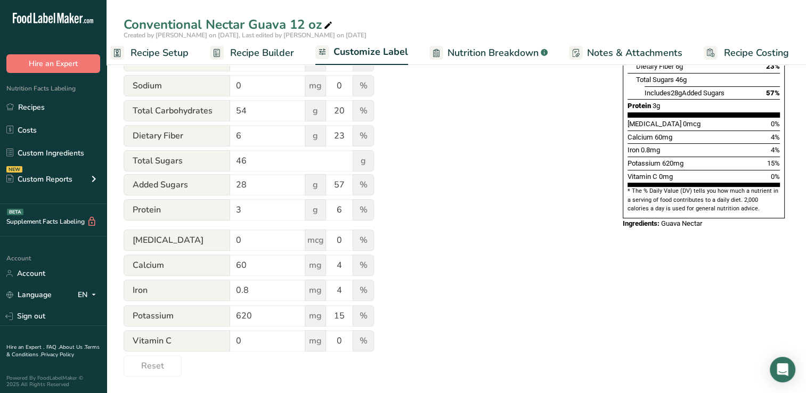
scroll to position [305, 0]
click at [252, 341] on input "0" at bounding box center [267, 340] width 75 height 21
type input "135"
click at [345, 343] on input "0" at bounding box center [339, 340] width 27 height 21
type input "150"
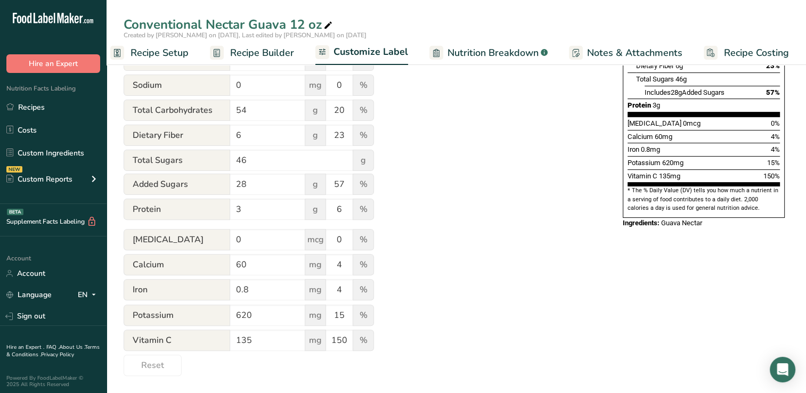
click at [518, 295] on div "Utilize this manual override feature to get full control over the nutrition lab…" at bounding box center [363, 102] width 478 height 547
drag, startPoint x: 811, startPoint y: 213, endPoint x: 555, endPoint y: 178, distance: 258.1
click at [555, 178] on div "Utilize this manual override feature to get full control over the nutrition lab…" at bounding box center [363, 102] width 478 height 547
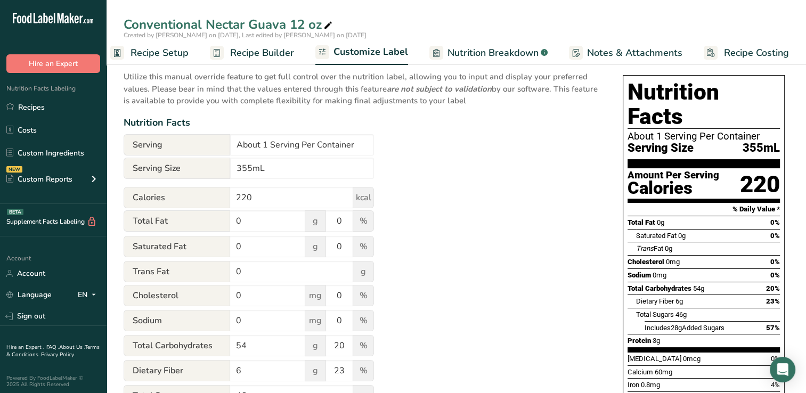
scroll to position [0, 0]
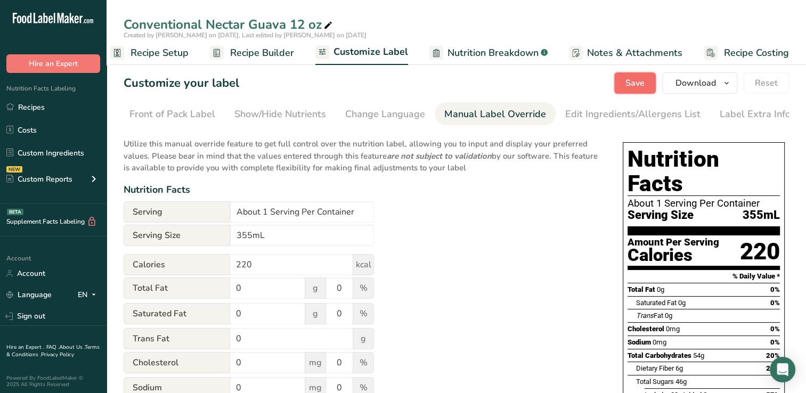
click at [639, 81] on span "Save" at bounding box center [634, 83] width 19 height 13
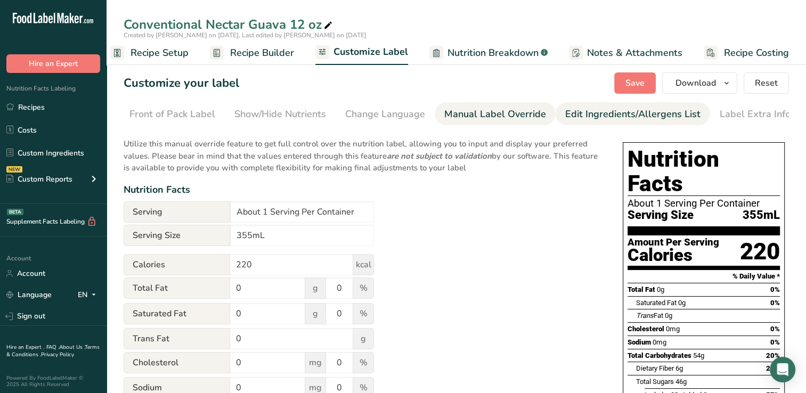
click at [599, 113] on div "Edit Ingredients/Allergens List" at bounding box center [632, 114] width 135 height 14
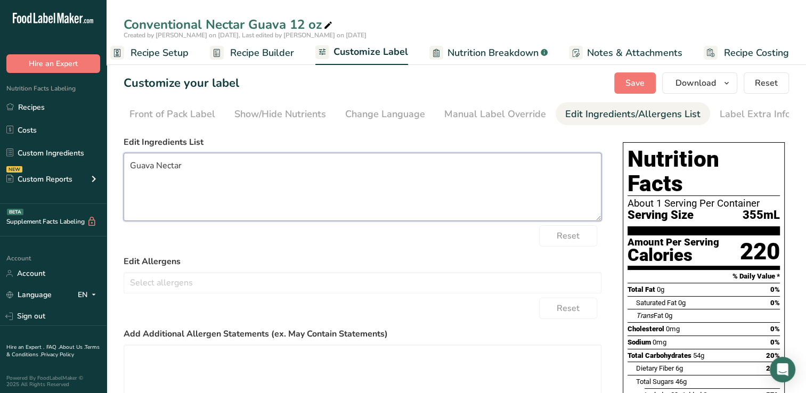
click at [191, 169] on textarea "Guava Nectar" at bounding box center [363, 187] width 478 height 68
type textarea "G"
type textarea "F"
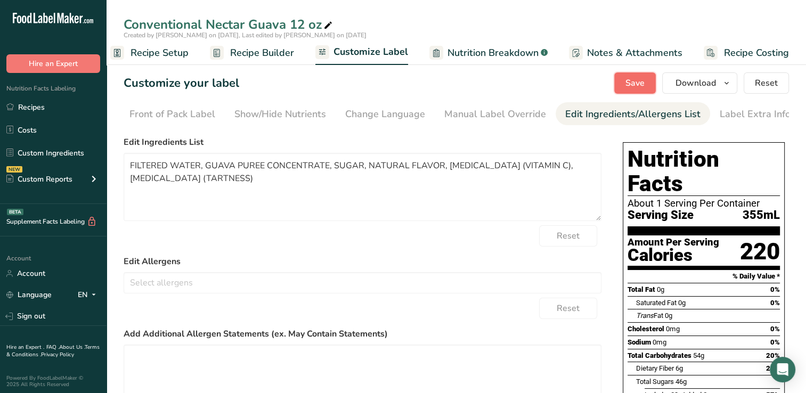
click at [641, 84] on span "Save" at bounding box center [634, 83] width 19 height 13
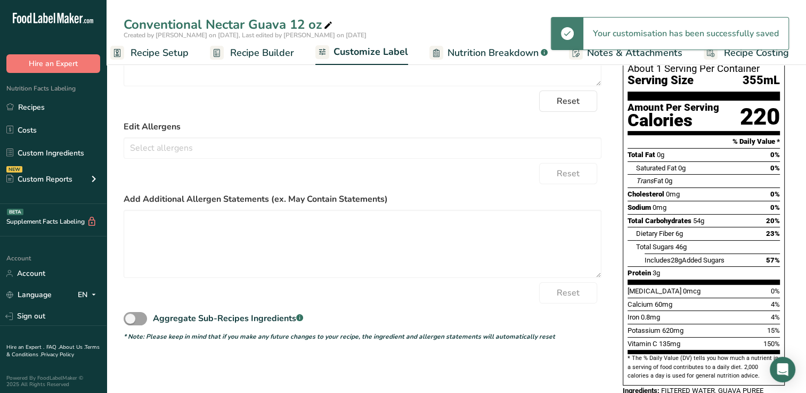
scroll to position [173, 0]
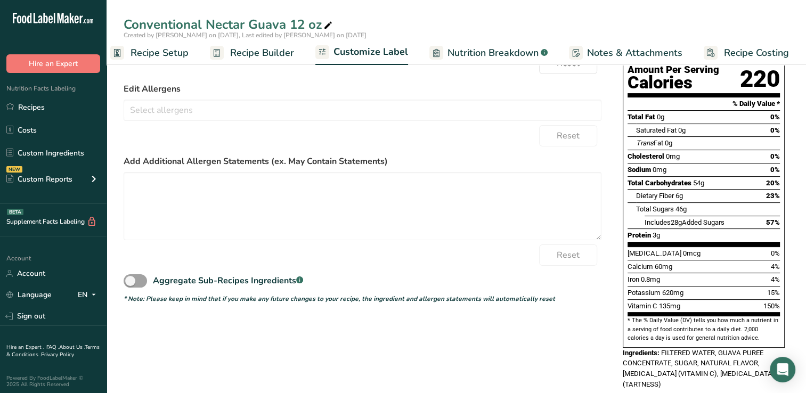
drag, startPoint x: 812, startPoint y: 232, endPoint x: 487, endPoint y: 92, distance: 354.4
click at [487, 92] on label "Edit Allergens" at bounding box center [363, 89] width 478 height 13
drag, startPoint x: 811, startPoint y: 147, endPoint x: 422, endPoint y: 88, distance: 392.8
click at [422, 88] on label "Edit Allergens" at bounding box center [363, 89] width 478 height 13
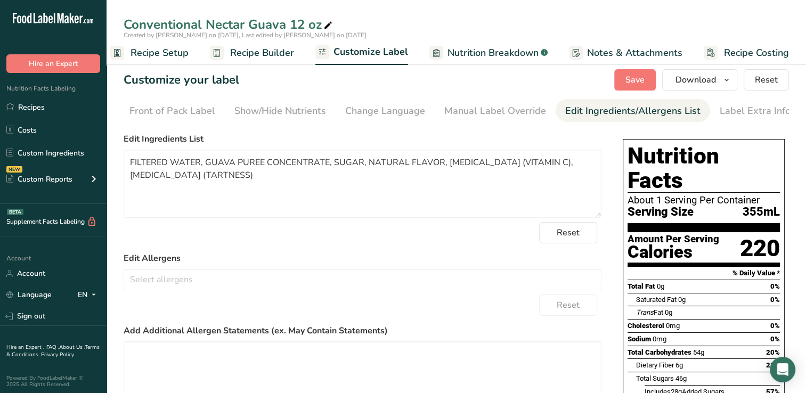
scroll to position [0, 0]
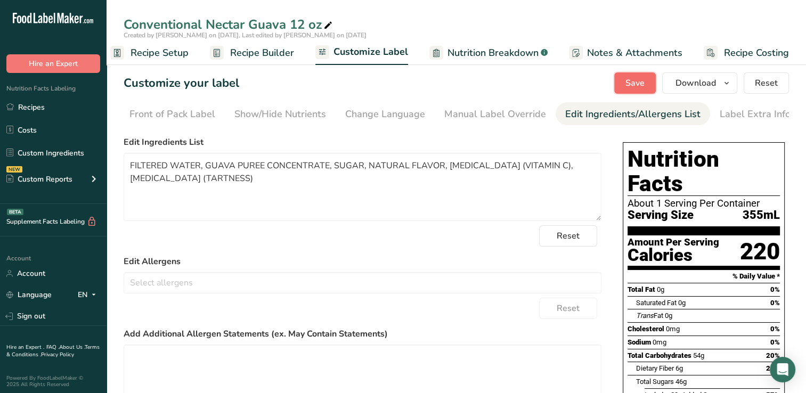
click at [631, 80] on span "Save" at bounding box center [634, 83] width 19 height 13
click at [503, 87] on div "Customize your label Save Download Choose what to show on your downloaded label…" at bounding box center [456, 82] width 665 height 21
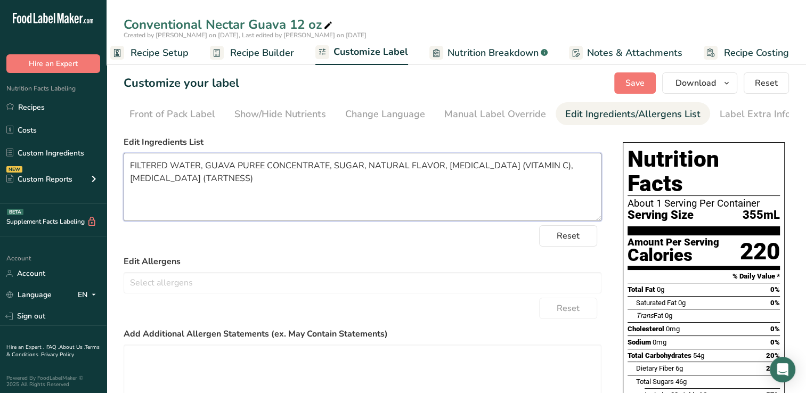
click at [134, 168] on textarea "FILTERED WATER, GUAVA PUREE CONCENTRATE, SUGAR, NATURAL FLAVOR, [MEDICAL_DATA] …" at bounding box center [363, 187] width 478 height 68
type textarea "Filtered water, Guava puree concentrate, Sugar, Natural flavor, [MEDICAL_DATA] …"
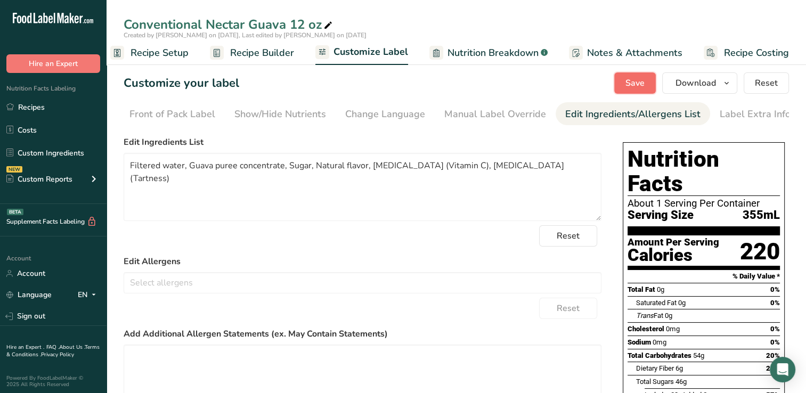
click at [639, 82] on span "Save" at bounding box center [634, 83] width 19 height 13
click at [700, 81] on span "Download" at bounding box center [696, 83] width 40 height 13
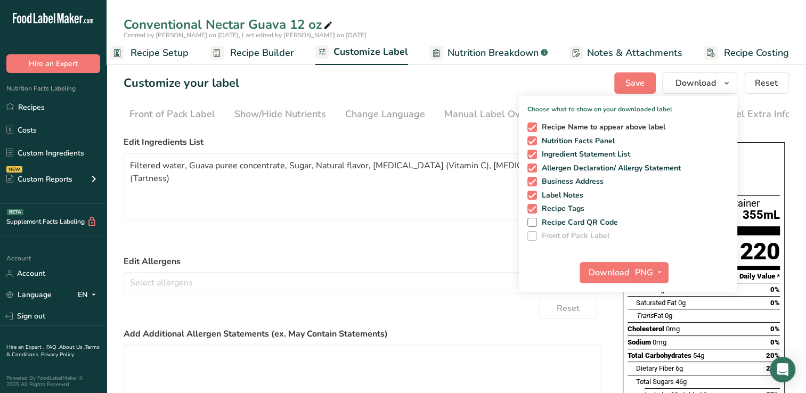
click at [533, 127] on span at bounding box center [532, 128] width 10 height 10
click at [533, 127] on input "Recipe Name to appear above label" at bounding box center [530, 127] width 7 height 7
checkbox input "false"
click at [535, 167] on span at bounding box center [532, 169] width 10 height 10
click at [534, 167] on input "Allergen Declaration/ Allergy Statement" at bounding box center [530, 168] width 7 height 7
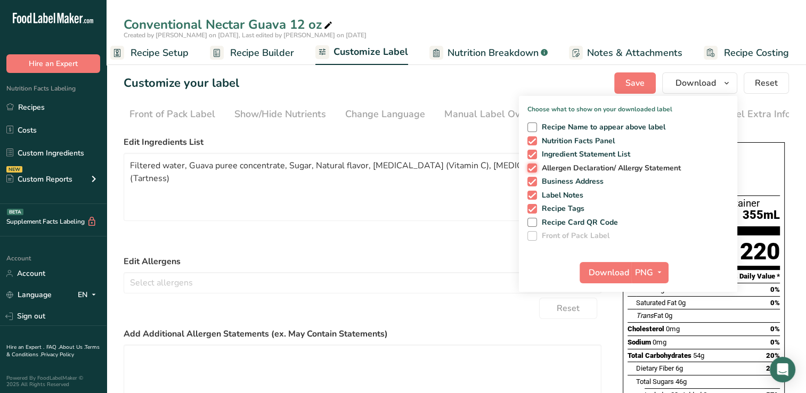
checkbox input "false"
click at [533, 180] on span at bounding box center [532, 182] width 10 height 10
click at [533, 180] on input "Business Address" at bounding box center [530, 181] width 7 height 7
checkbox input "false"
click at [533, 191] on span at bounding box center [532, 196] width 10 height 10
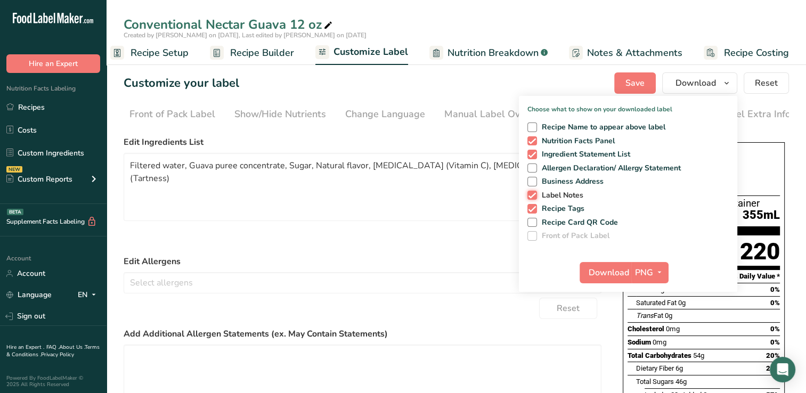
click at [533, 192] on input "Label Notes" at bounding box center [530, 195] width 7 height 7
checkbox input "false"
click at [533, 206] on span at bounding box center [532, 209] width 10 height 10
click at [533, 206] on input "Recipe Tags" at bounding box center [530, 208] width 7 height 7
checkbox input "false"
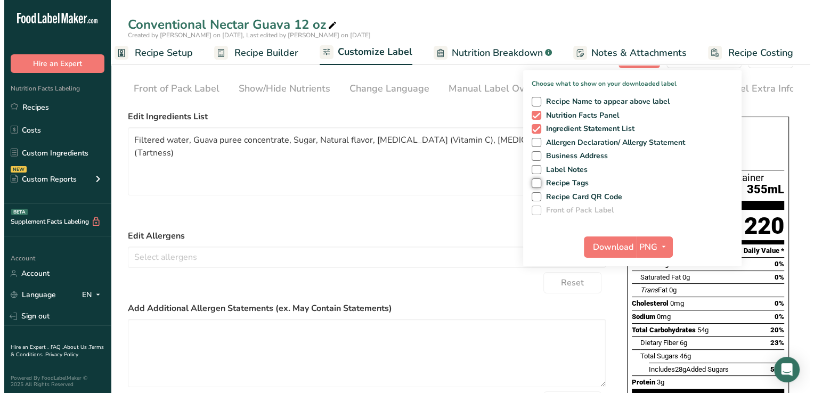
scroll to position [26, 0]
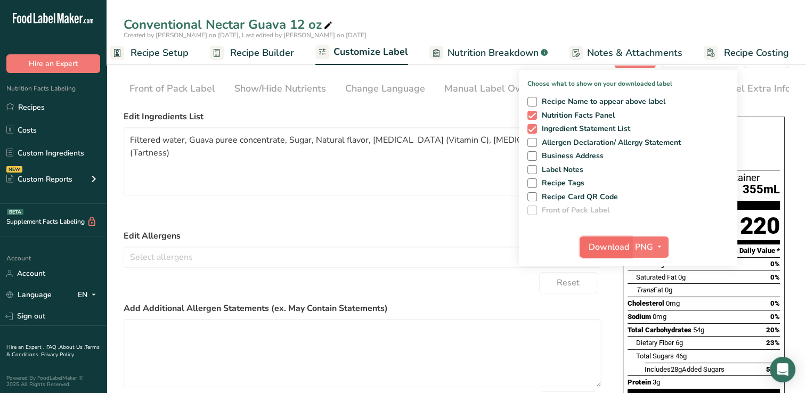
click at [607, 246] on span "Download" at bounding box center [609, 247] width 40 height 13
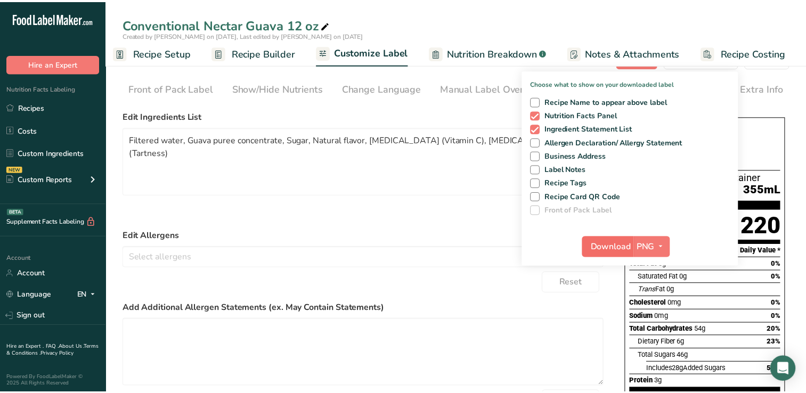
scroll to position [0, 5]
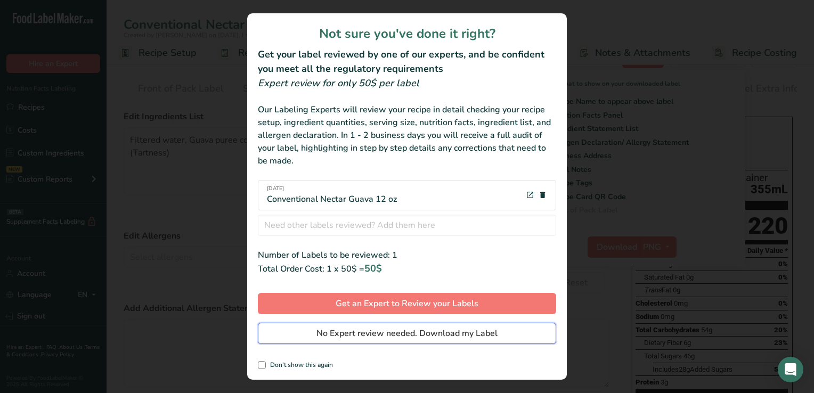
click at [357, 332] on span "No Expert review needed. Download my Label" at bounding box center [406, 333] width 181 height 13
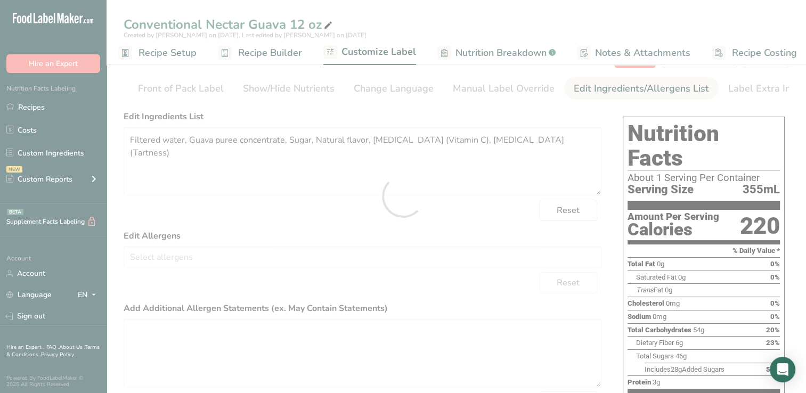
scroll to position [0, 0]
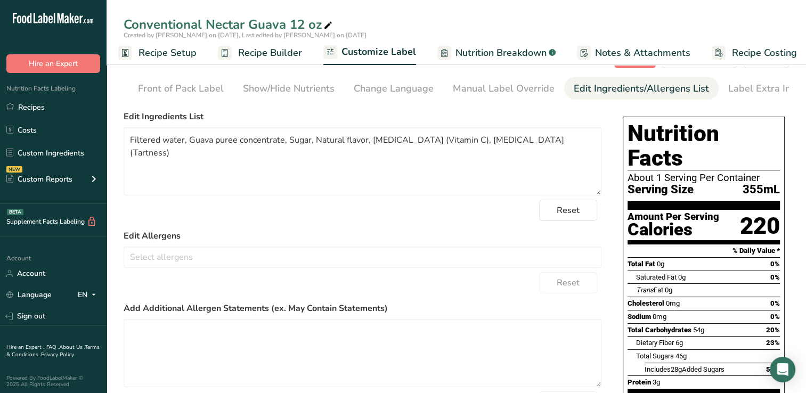
click at [534, 15] on div "Conventional Nectar Guava 12 oz" at bounding box center [457, 24] width 700 height 19
click at [36, 108] on link "Recipes" at bounding box center [53, 107] width 107 height 20
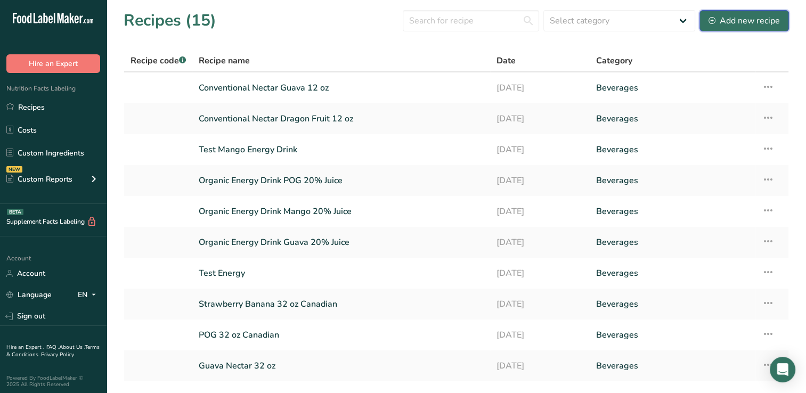
click at [744, 21] on div "Add new recipe" at bounding box center [744, 20] width 71 height 13
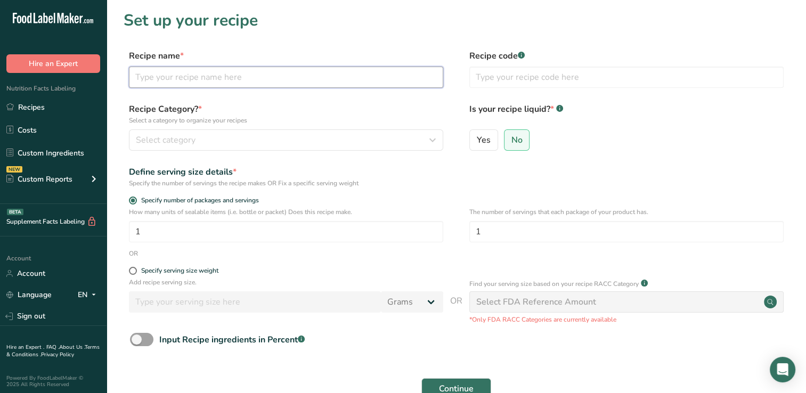
click at [141, 77] on input "text" at bounding box center [286, 77] width 314 height 21
type input "Conventional Nectar Lychee 12 oz"
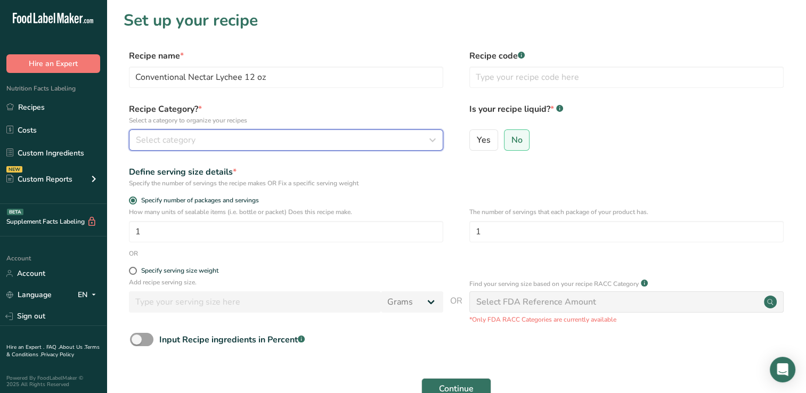
click at [434, 141] on icon "button" at bounding box center [432, 140] width 13 height 19
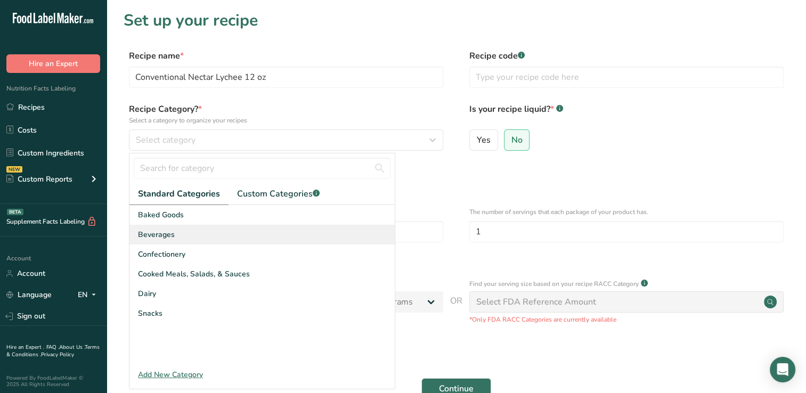
click at [173, 232] on span "Beverages" at bounding box center [156, 234] width 37 height 11
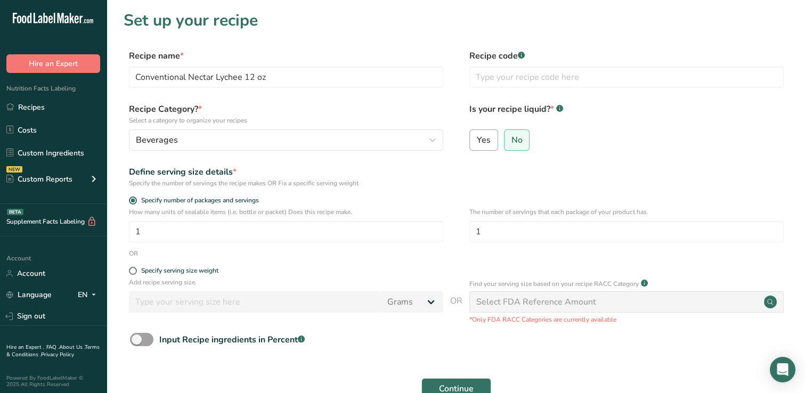
click at [485, 142] on span "Yes" at bounding box center [484, 140] width 14 height 11
click at [477, 142] on input "Yes" at bounding box center [473, 139] width 7 height 7
radio input "true"
radio input "false"
select select "22"
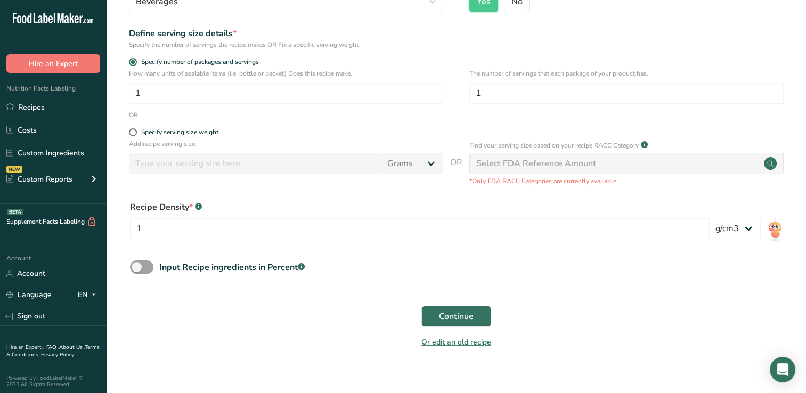
scroll to position [144, 0]
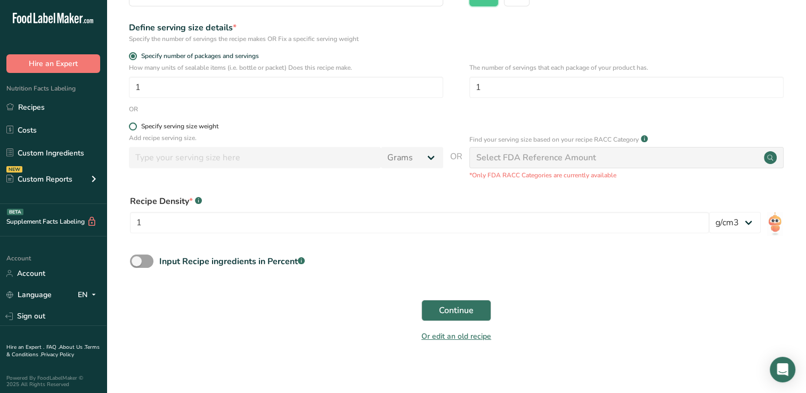
click at [133, 126] on span at bounding box center [133, 127] width 8 height 8
click at [133, 126] on input "Specify serving size weight" at bounding box center [132, 126] width 7 height 7
radio input "true"
radio input "false"
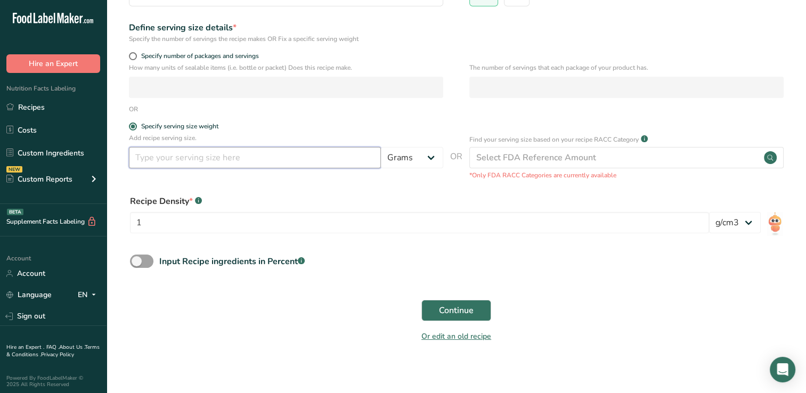
click at [153, 154] on input "number" at bounding box center [255, 157] width 252 height 21
type input "355"
click at [430, 157] on select "Grams kg mg mcg lb oz l mL fl oz tbsp tsp cup qt gallon" at bounding box center [412, 157] width 62 height 21
select select "17"
click at [381, 147] on select "Grams kg mg mcg lb oz l mL fl oz tbsp tsp cup qt gallon" at bounding box center [412, 157] width 62 height 21
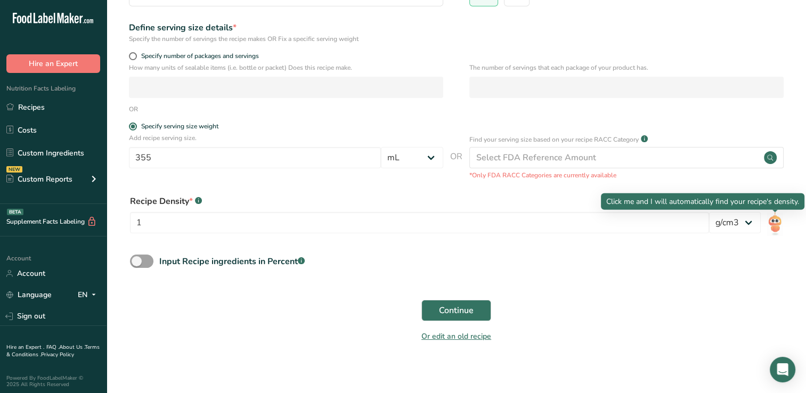
click at [775, 223] on img at bounding box center [774, 224] width 15 height 24
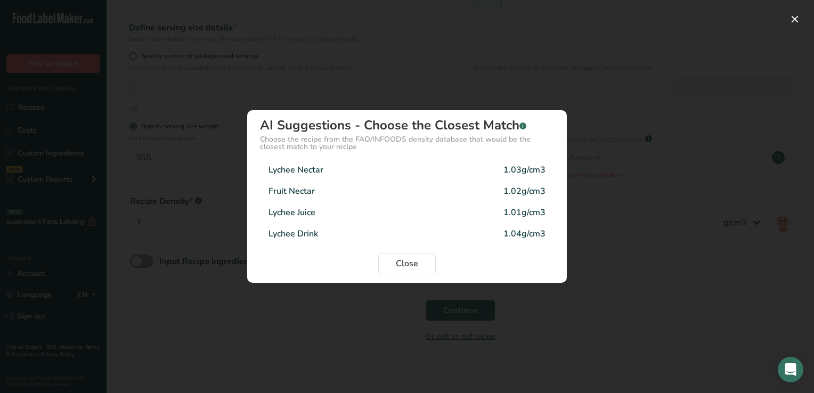
click at [345, 169] on div "Lychee Nectar 1.03g/cm3" at bounding box center [407, 169] width 294 height 21
type input "1.03"
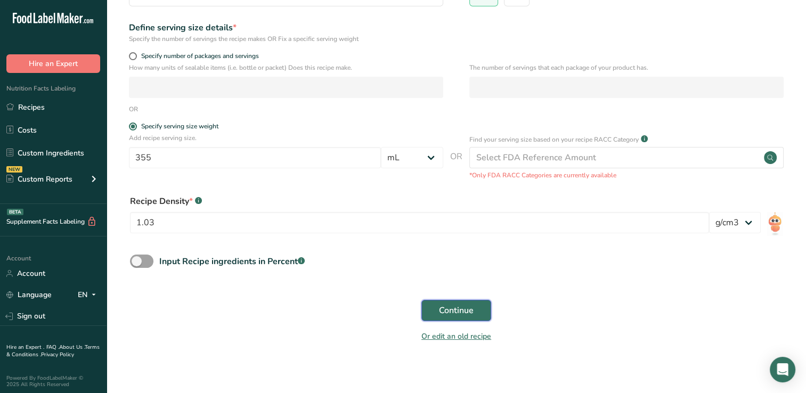
click at [456, 310] on span "Continue" at bounding box center [456, 310] width 35 height 13
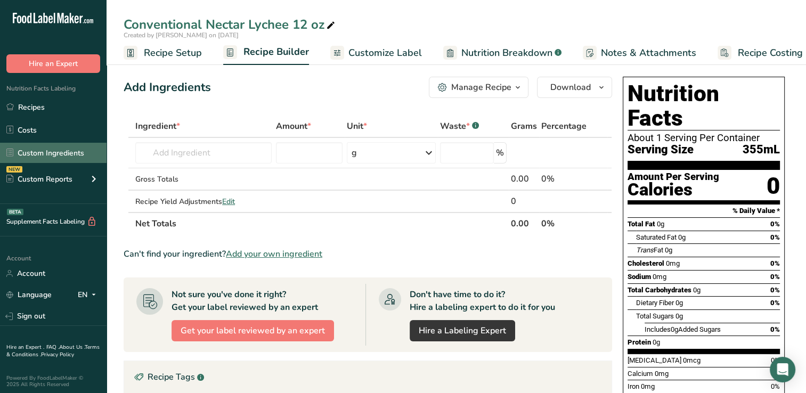
click at [43, 152] on link "Custom Ingredients" at bounding box center [53, 153] width 107 height 20
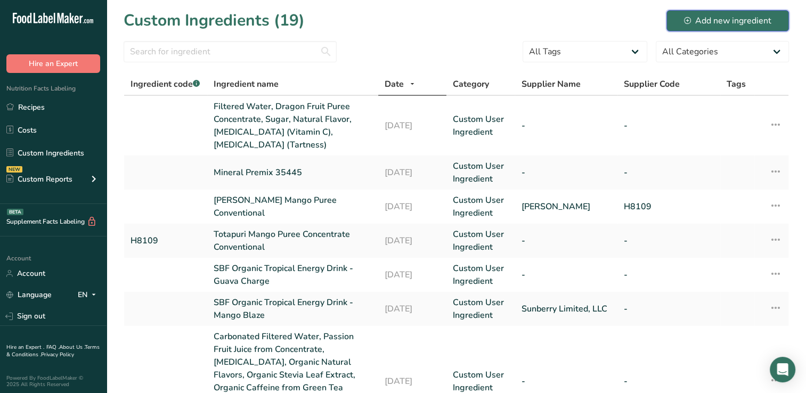
click at [736, 20] on div "Add new ingredient" at bounding box center [727, 20] width 87 height 13
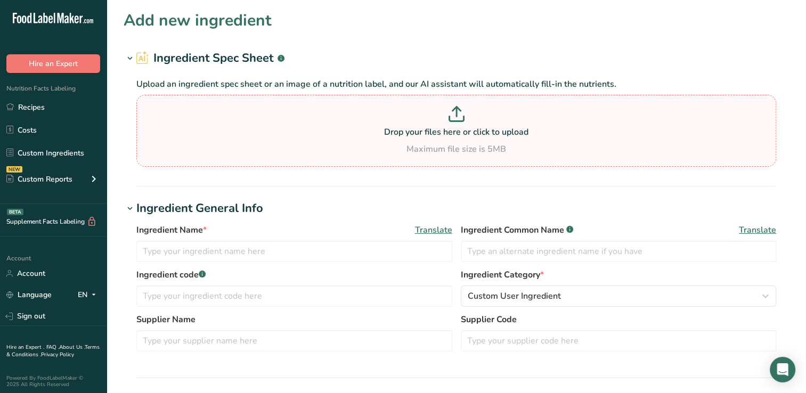
click at [457, 113] on icon at bounding box center [457, 112] width 0 height 10
click at [456, 113] on input "Drop your files here or click to upload Maximum file size is 5MB" at bounding box center [456, 131] width 640 height 72
type input "C:\fakepath\25-173_SBF_Conventional_Nectars_PET_32oz_INLAND_MM7792_WoodandDots-…"
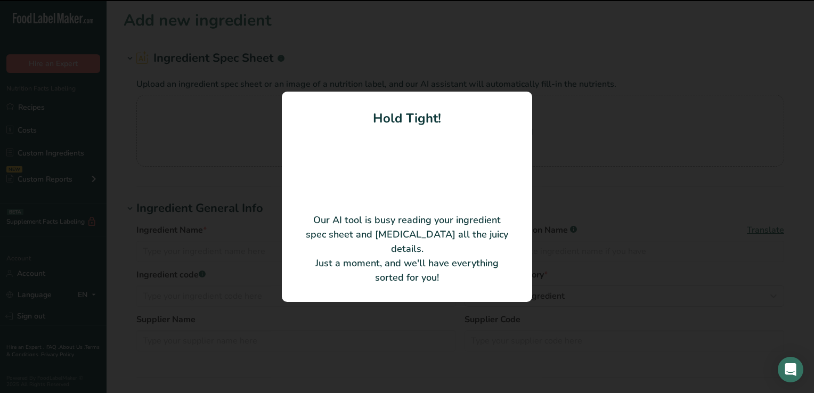
type input "Filtered Water, Lychee Puree Concentrate, Sugar, Natural Flavor, [MEDICAL_DATA]…"
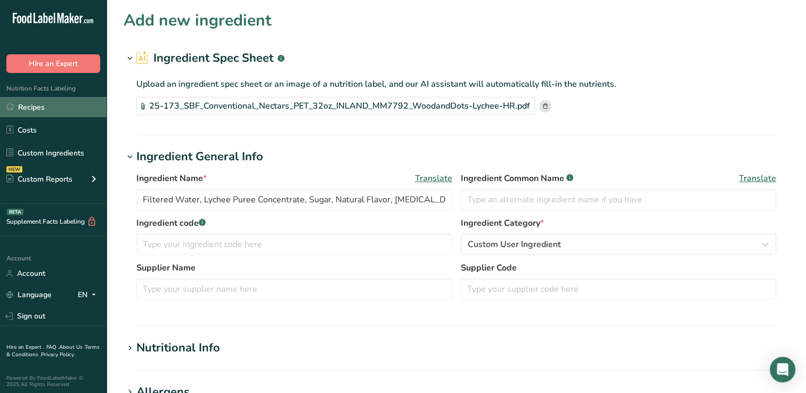
click at [45, 107] on link "Recipes" at bounding box center [53, 107] width 107 height 20
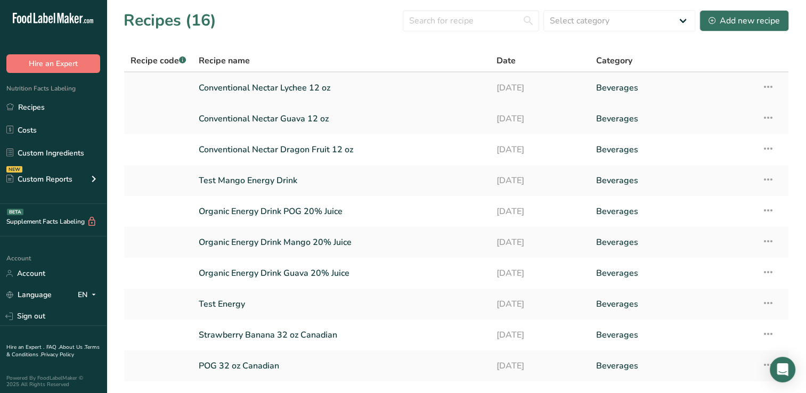
click at [316, 84] on link "Conventional Nectar Lychee 12 oz" at bounding box center [341, 88] width 285 height 22
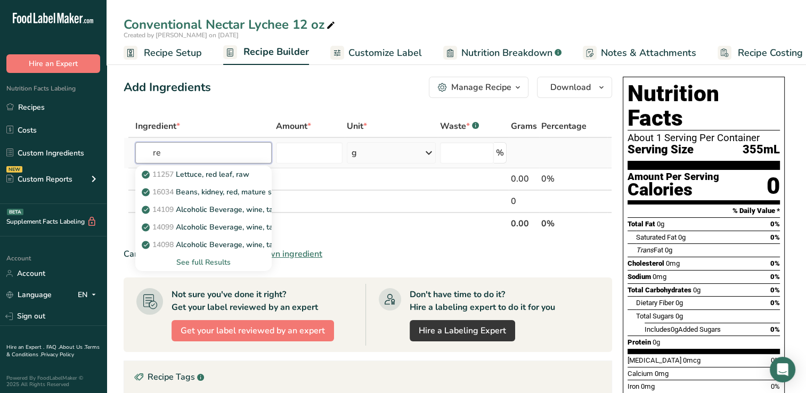
type input "r"
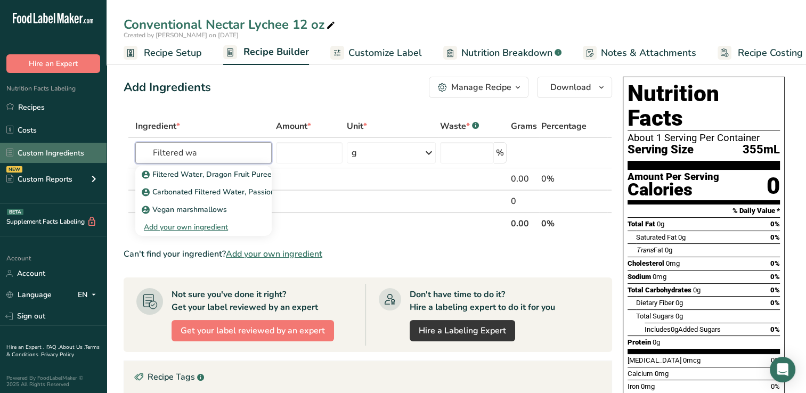
type input "Filtered wa"
click at [42, 151] on link "Custom Ingredients" at bounding box center [53, 153] width 107 height 20
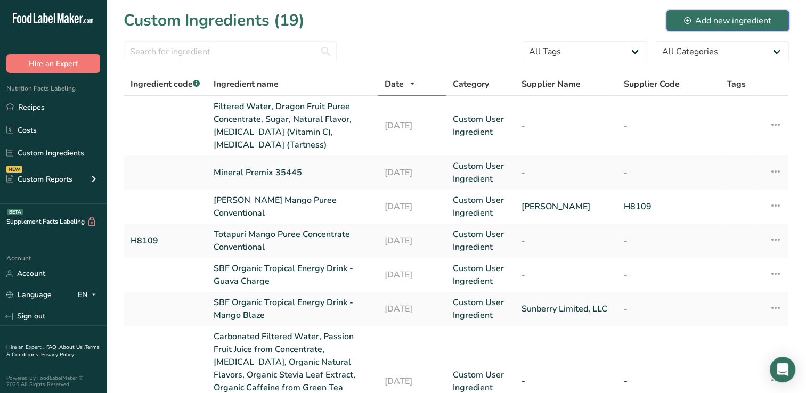
click at [727, 20] on div "Add new ingredient" at bounding box center [727, 20] width 87 height 13
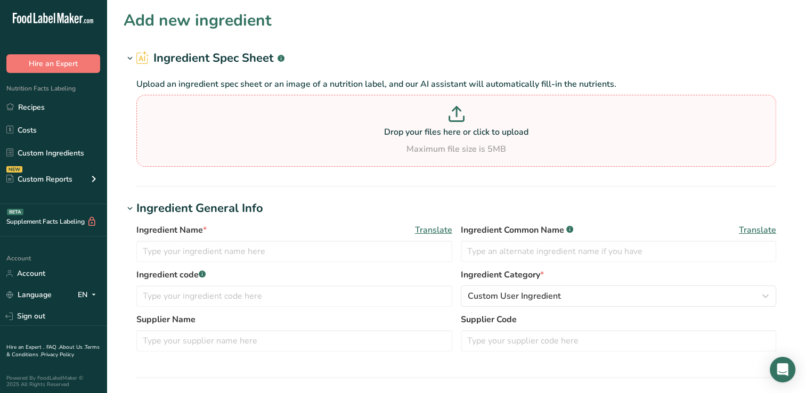
click at [454, 112] on icon at bounding box center [457, 114] width 16 height 16
click at [454, 112] on input "Drop your files here or click to upload Maximum file size is 5MB" at bounding box center [456, 131] width 640 height 72
type input "C:\fakepath\25-173_SBF_Conventional_Nectars_PET_32oz_INLAND_MM7792_WoodandDots-…"
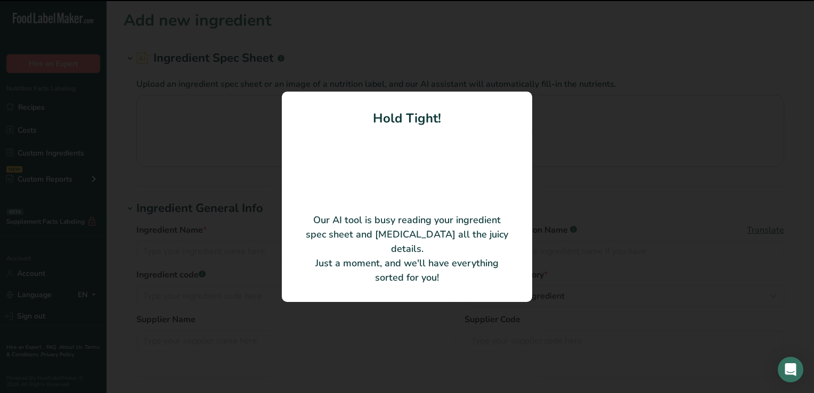
type input "Lychee Nectar"
type input "Sunberry Limited, LLC"
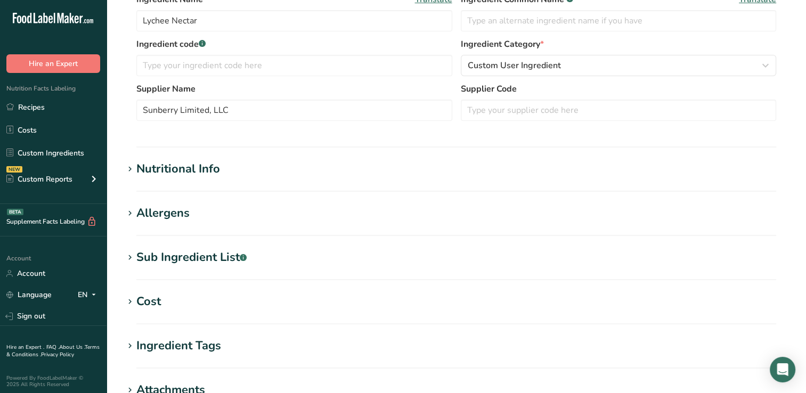
scroll to position [178, 0]
click at [189, 164] on div "Nutritional Info" at bounding box center [178, 170] width 84 height 18
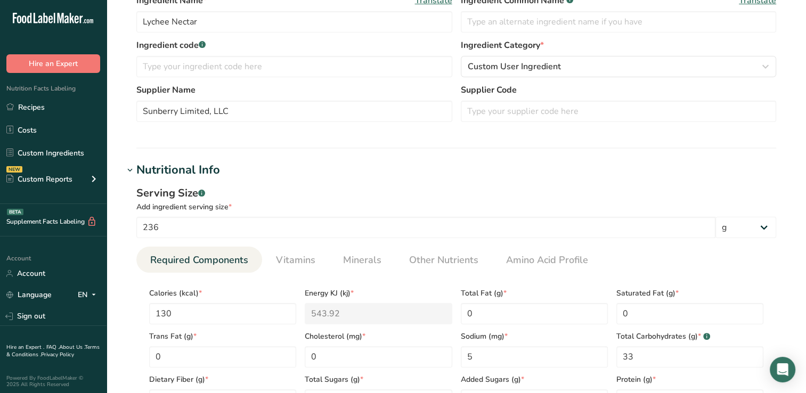
drag, startPoint x: 811, startPoint y: 119, endPoint x: 528, endPoint y: 134, distance: 282.7
click at [528, 134] on div "Ingredient Name * Translate Lychee Nectar Ingredient Common Name .a-a{fill:#347…" at bounding box center [456, 61] width 665 height 147
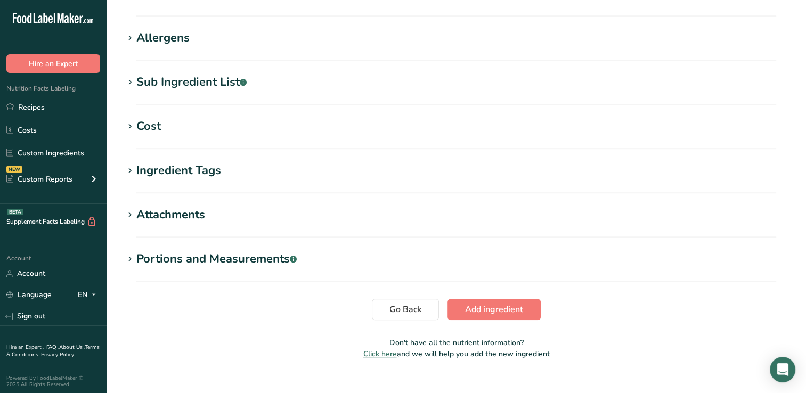
scroll to position [602, 0]
click at [476, 307] on span "Add ingredient" at bounding box center [494, 308] width 58 height 13
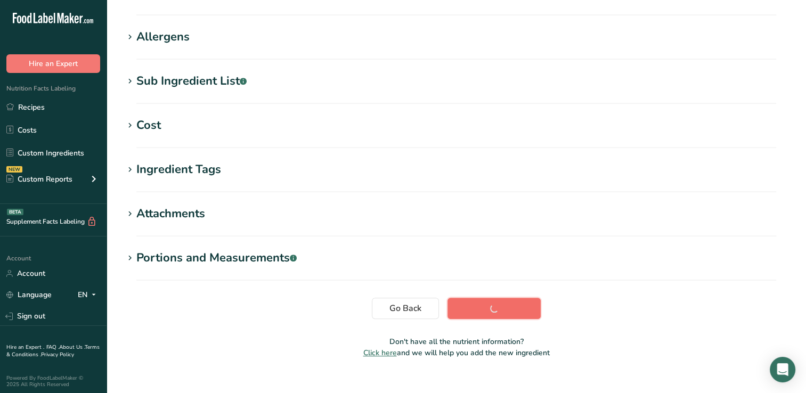
scroll to position [170, 0]
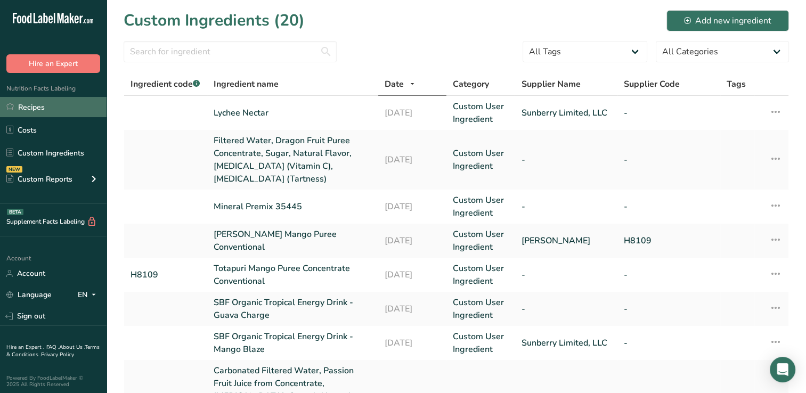
click at [38, 107] on link "Recipes" at bounding box center [53, 107] width 107 height 20
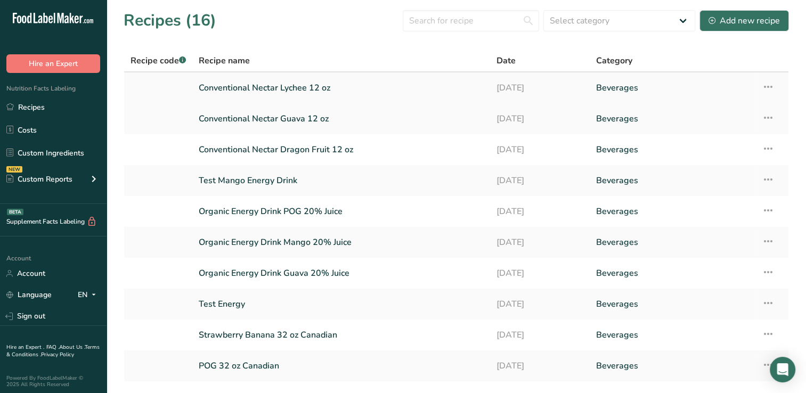
click at [250, 86] on link "Conventional Nectar Lychee 12 oz" at bounding box center [341, 88] width 285 height 22
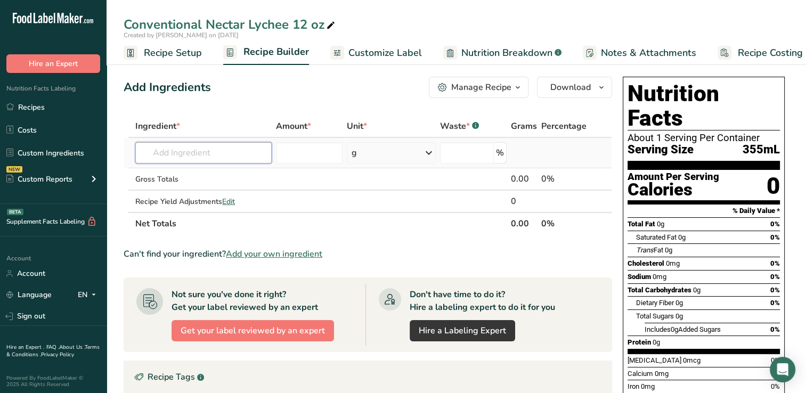
click at [149, 154] on input "text" at bounding box center [203, 152] width 136 height 21
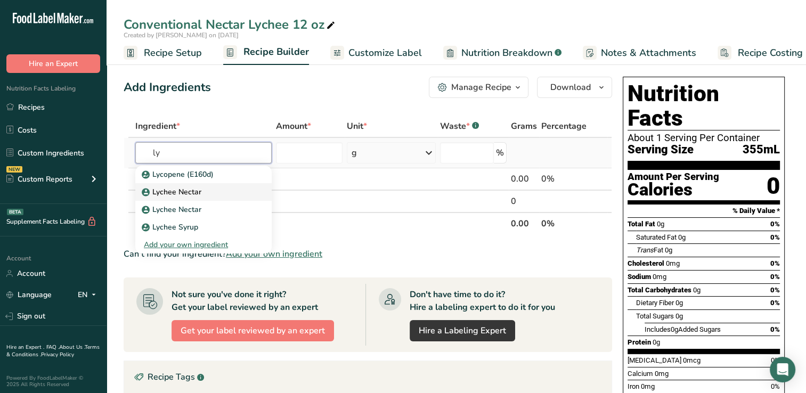
type input "ly"
click at [187, 190] on p "Lychee Nectar" at bounding box center [173, 191] width 58 height 11
type input "Lychee Nectar"
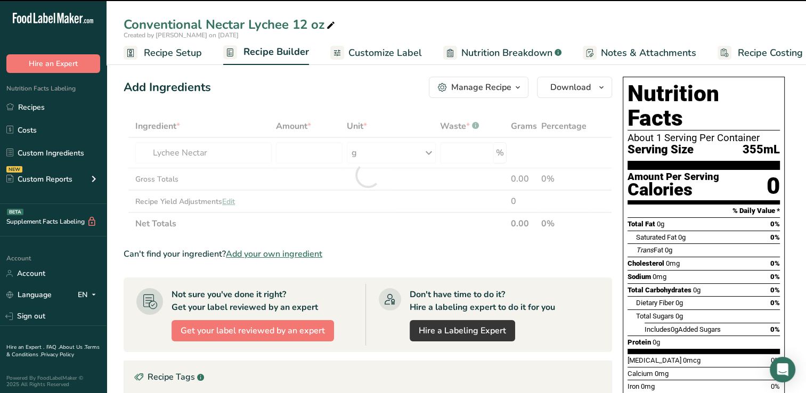
type input "0"
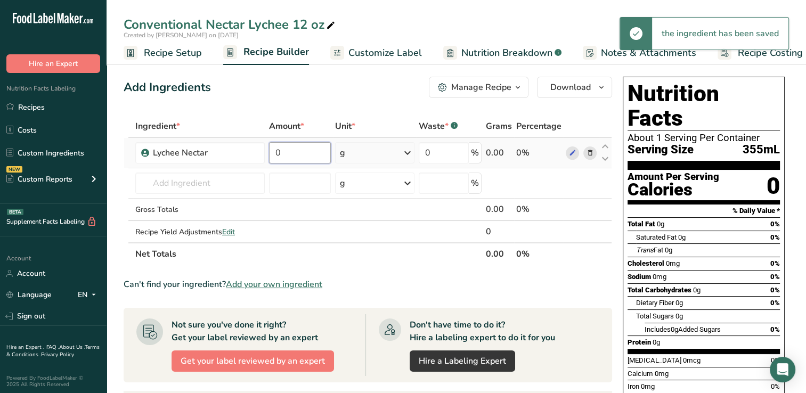
click at [295, 156] on input "0" at bounding box center [300, 152] width 62 height 21
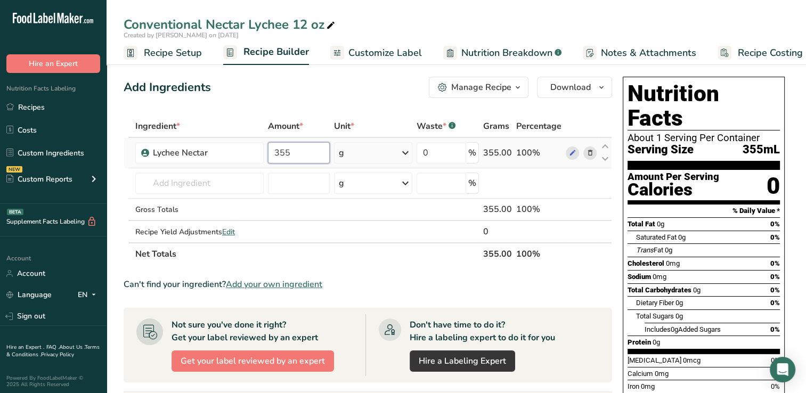
type input "355"
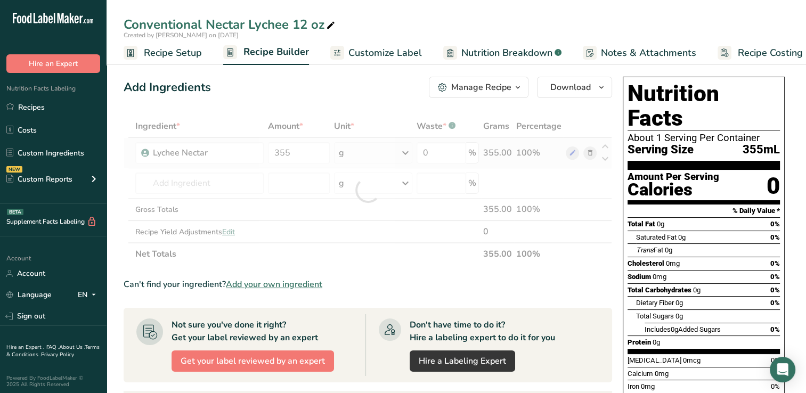
click at [409, 152] on div "Ingredient * Amount * Unit * Waste * .a-a{fill:#347362;}.b-a{fill:#fff;} Grams …" at bounding box center [368, 190] width 489 height 150
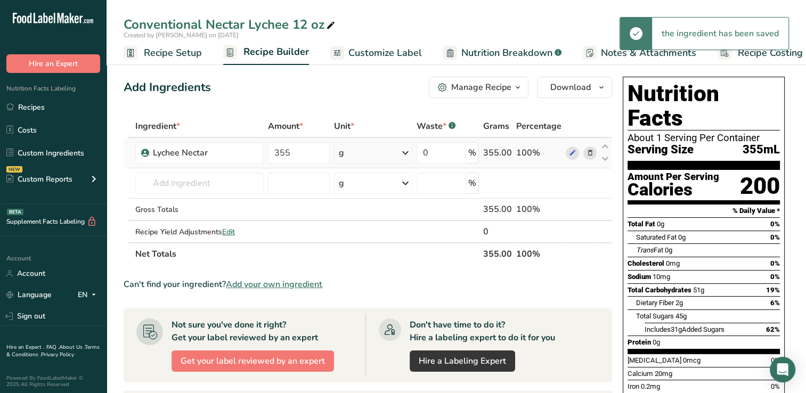
click at [405, 151] on icon at bounding box center [405, 152] width 13 height 19
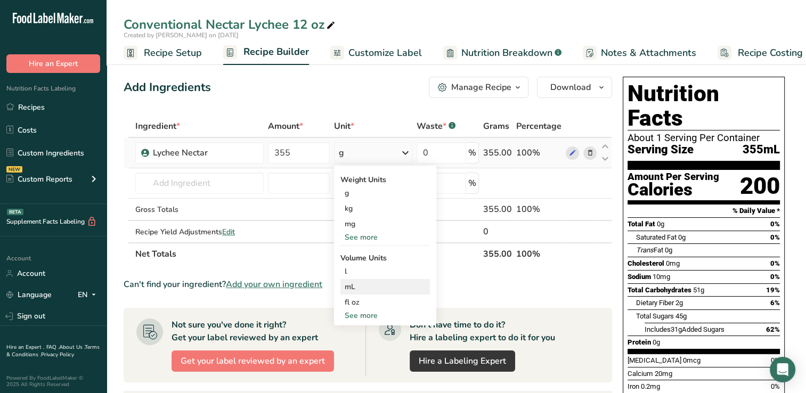
click at [354, 284] on div "mL" at bounding box center [385, 286] width 81 height 11
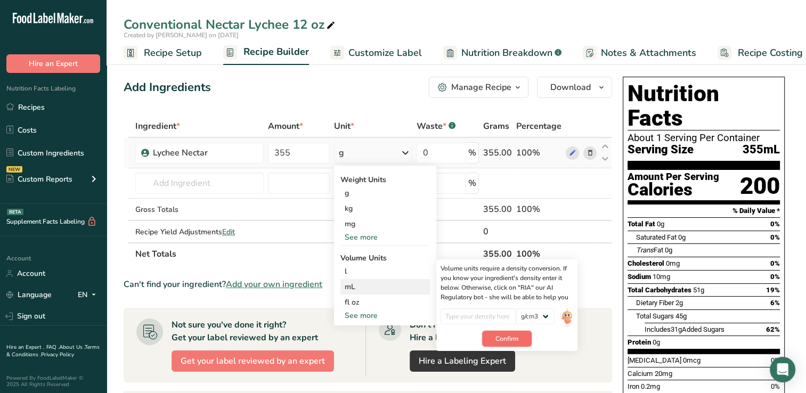
click at [503, 334] on span "Confirm" at bounding box center [506, 339] width 23 height 10
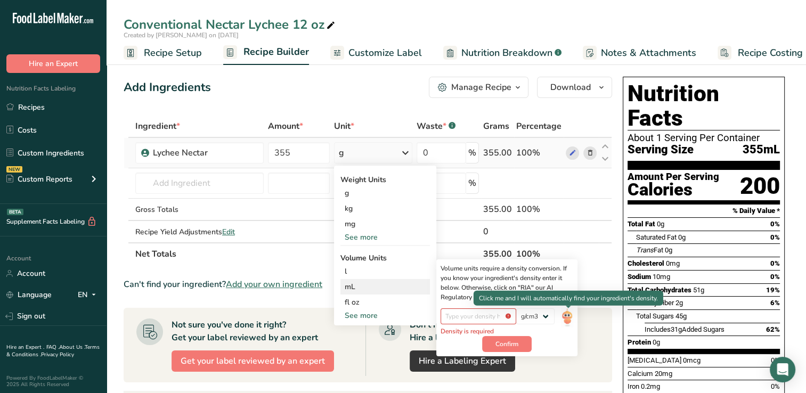
click at [569, 316] on img at bounding box center [567, 317] width 12 height 19
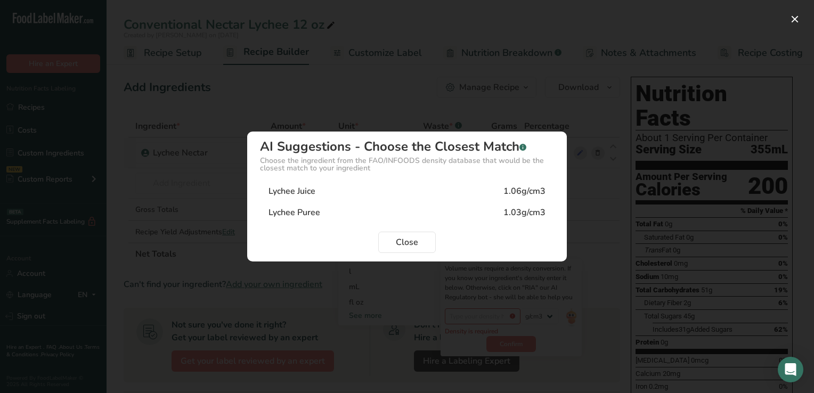
click at [311, 209] on div "Lychee Puree" at bounding box center [295, 212] width 52 height 13
type input "1.03"
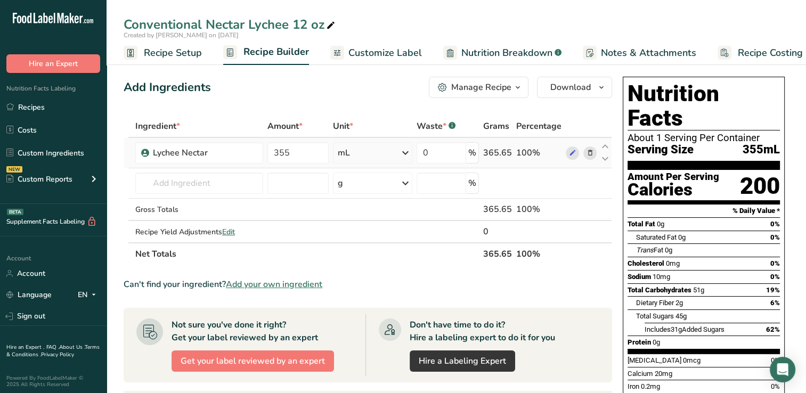
click at [396, 52] on span "Customize Label" at bounding box center [385, 53] width 74 height 14
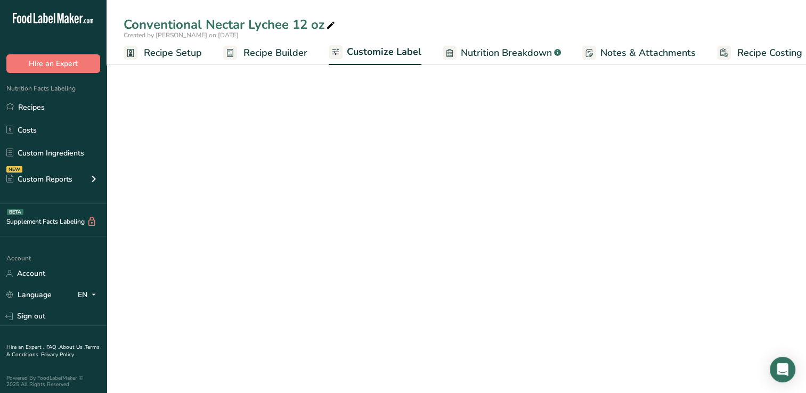
scroll to position [0, 13]
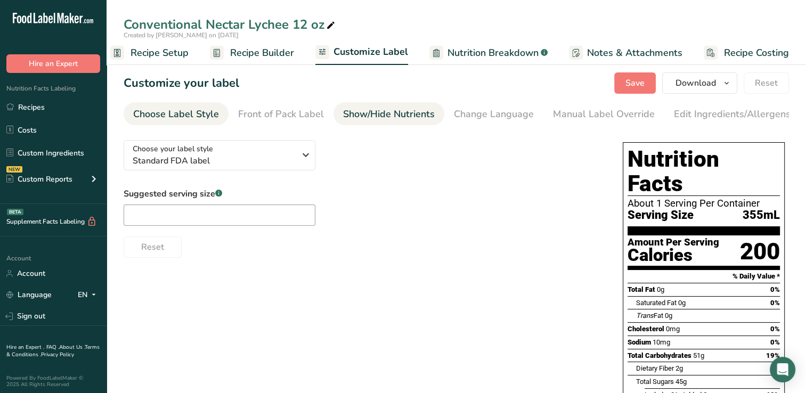
click at [369, 111] on div "Show/Hide Nutrients" at bounding box center [389, 114] width 92 height 14
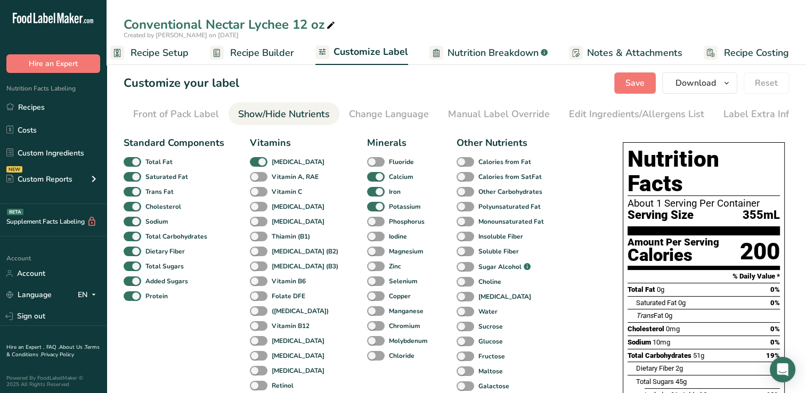
scroll to position [0, 109]
click at [254, 193] on span at bounding box center [259, 192] width 18 height 10
click at [254, 193] on input "Vitamin C" at bounding box center [253, 191] width 7 height 7
checkbox input "true"
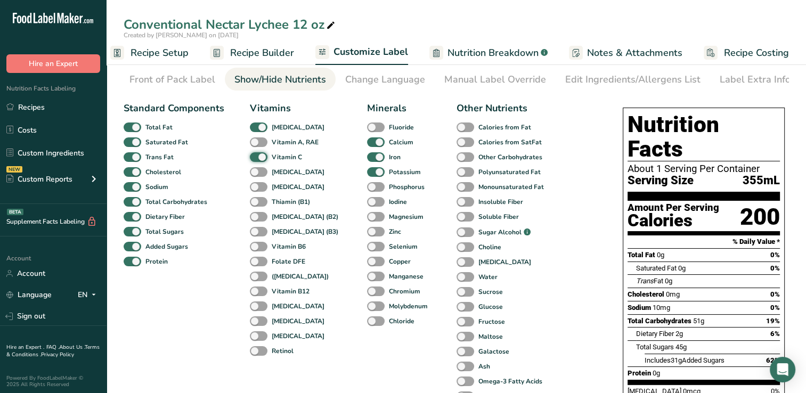
scroll to position [15, 0]
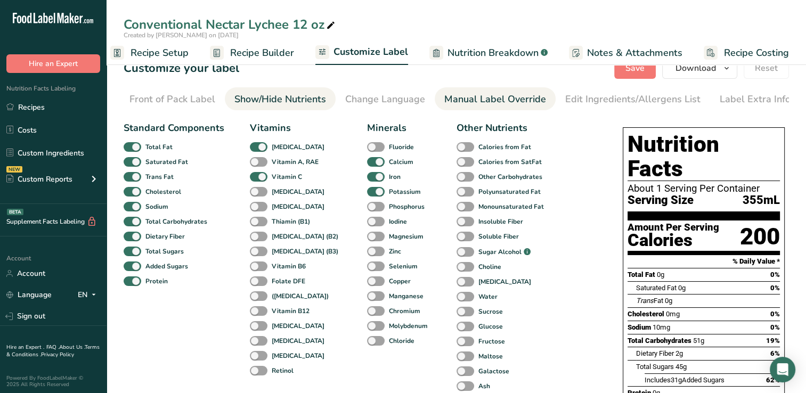
click at [502, 96] on div "Manual Label Override" at bounding box center [495, 99] width 102 height 14
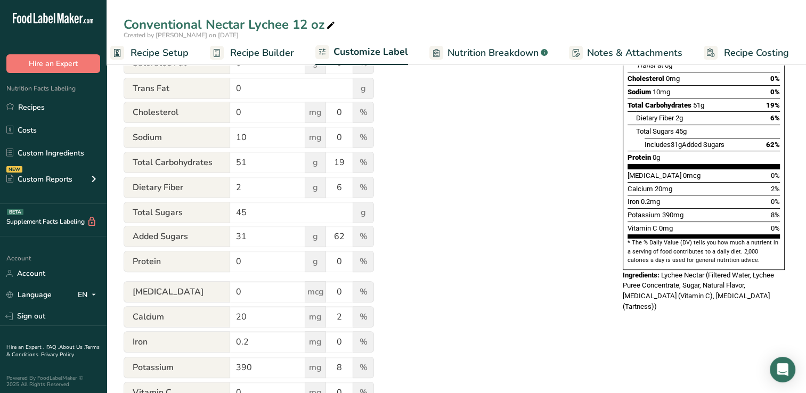
scroll to position [305, 0]
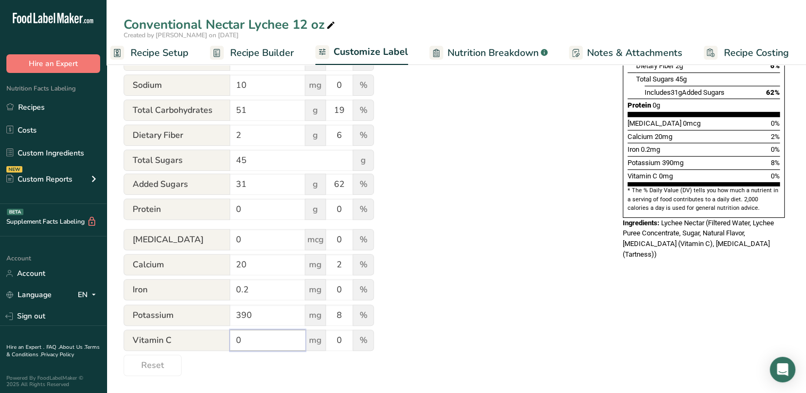
click at [255, 342] on input "0" at bounding box center [267, 340] width 75 height 21
type input "135"
click at [343, 340] on input "0" at bounding box center [339, 340] width 27 height 21
type input "150"
click at [435, 302] on div "Utilize this manual override feature to get full control over the nutrition lab…" at bounding box center [363, 102] width 478 height 547
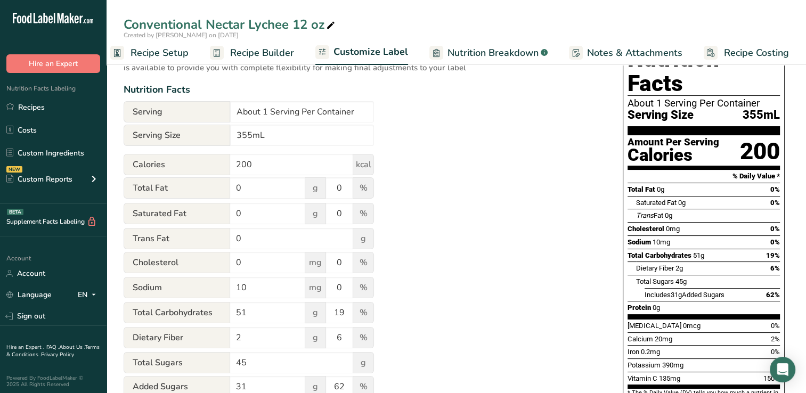
scroll to position [0, 0]
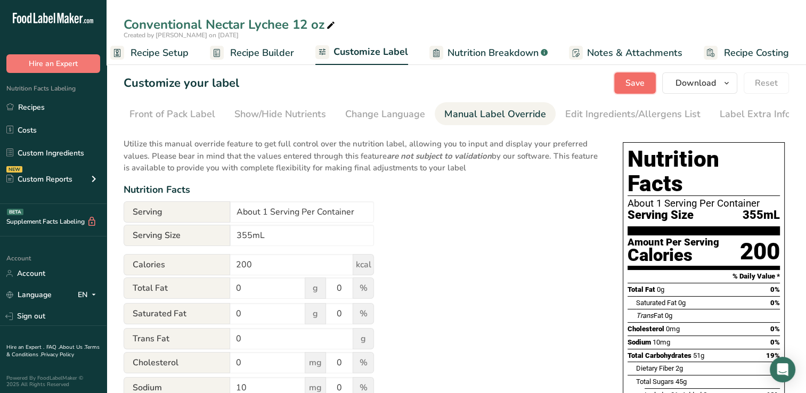
click at [638, 81] on span "Save" at bounding box center [634, 83] width 19 height 13
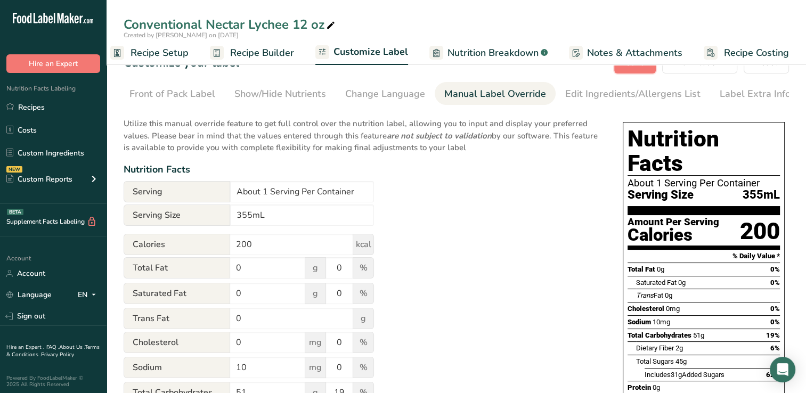
scroll to position [4, 0]
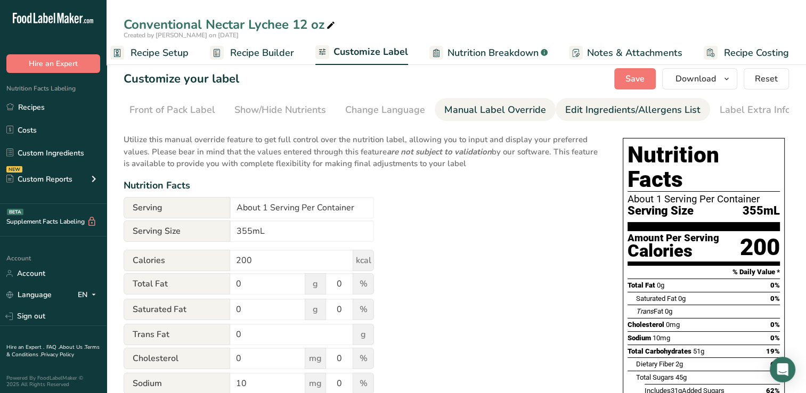
click at [595, 107] on div "Edit Ingredients/Allergens List" at bounding box center [632, 110] width 135 height 14
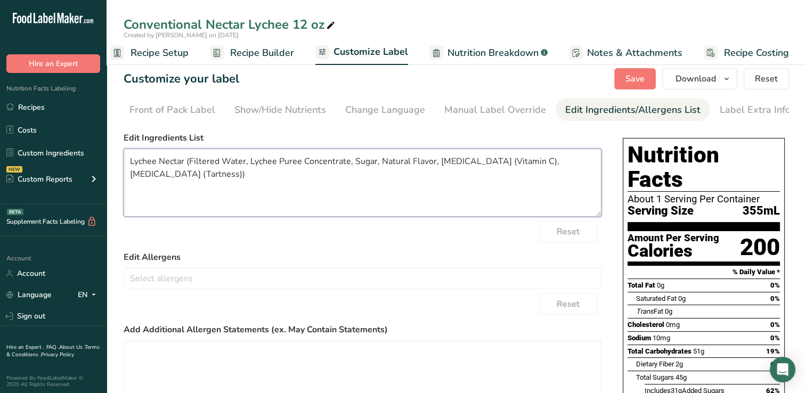
click at [183, 164] on textarea "Lychee Nectar (Filtered Water, Lychee Puree Concentrate, Sugar, Natural Flavor,…" at bounding box center [363, 183] width 478 height 68
type textarea "Filtered Water, Lychee Puree Concentrate, Sugar, Natural Flavor, [MEDICAL_DATA]…"
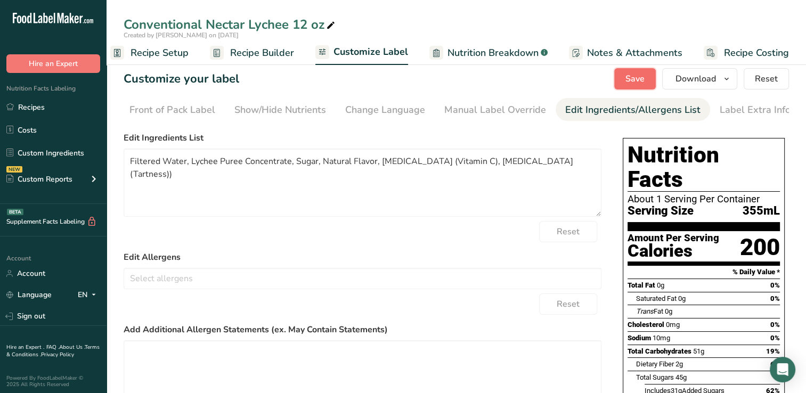
click at [635, 80] on span "Save" at bounding box center [634, 78] width 19 height 13
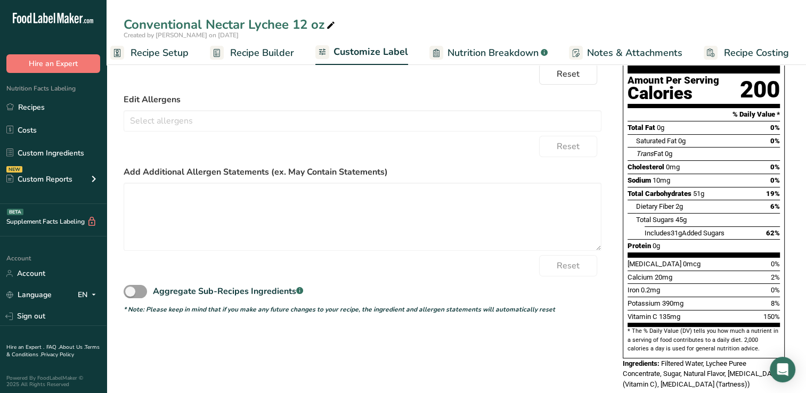
scroll to position [0, 0]
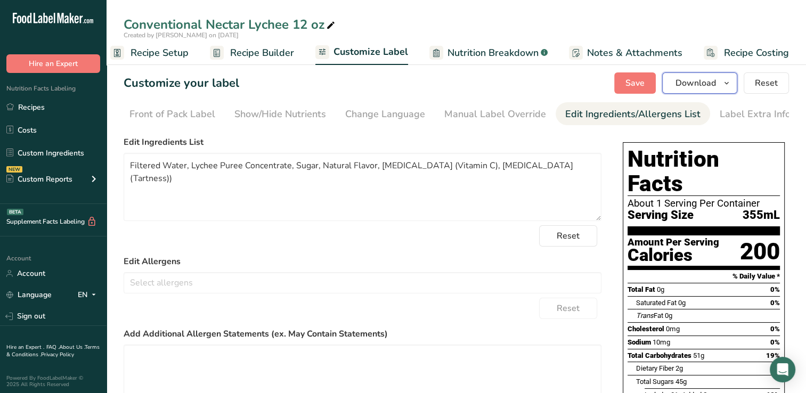
click at [684, 82] on span "Download" at bounding box center [696, 83] width 40 height 13
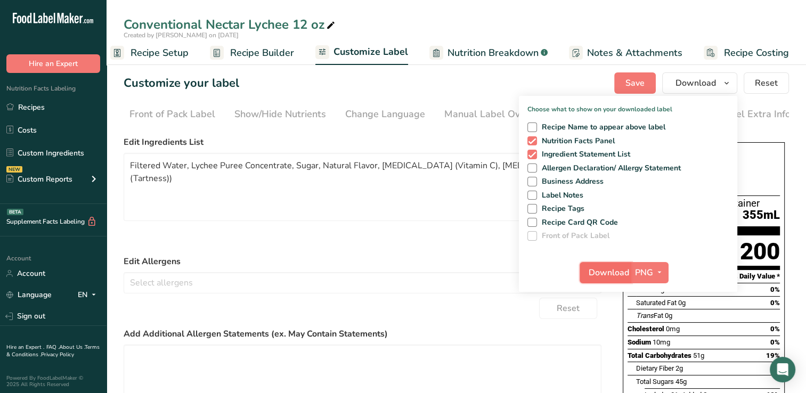
click at [608, 270] on span "Download" at bounding box center [609, 272] width 40 height 13
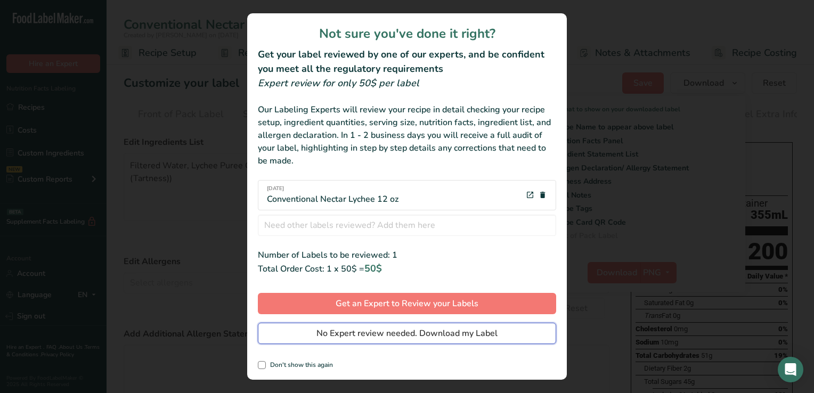
click at [373, 331] on span "No Expert review needed. Download my Label" at bounding box center [406, 333] width 181 height 13
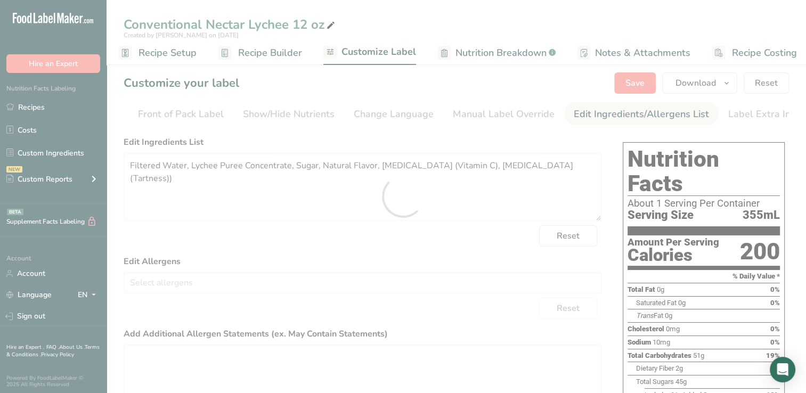
scroll to position [0, 0]
